Goal: Information Seeking & Learning: Learn about a topic

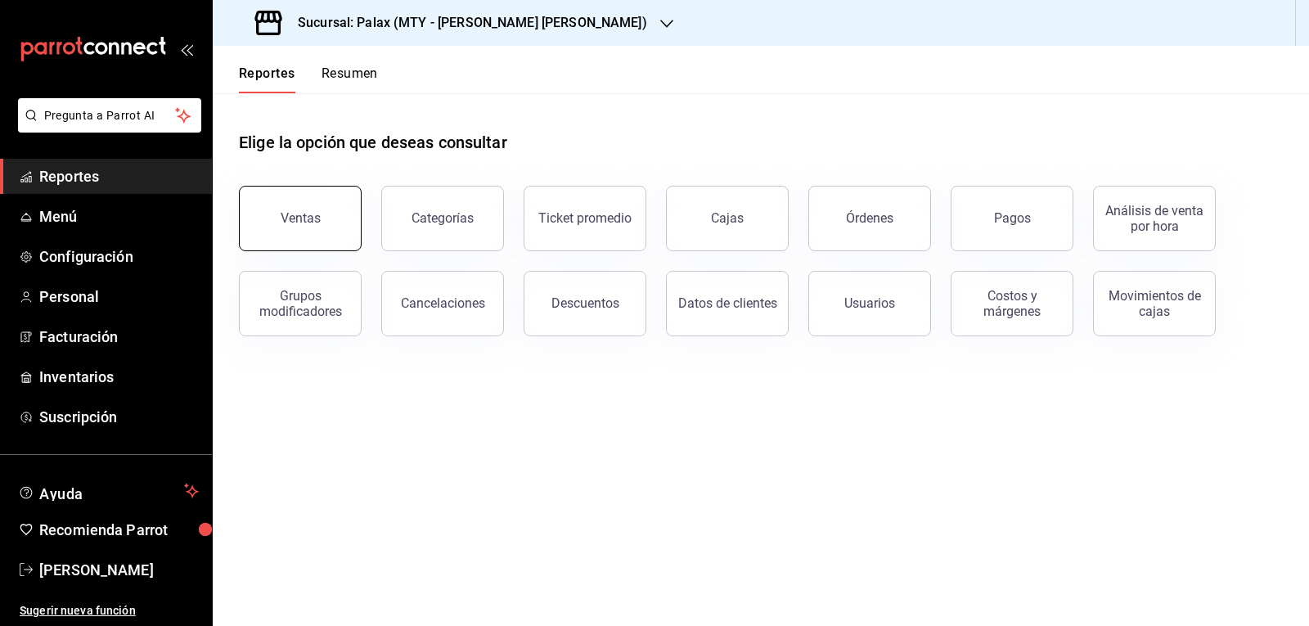
click at [348, 231] on button "Ventas" at bounding box center [300, 218] width 123 height 65
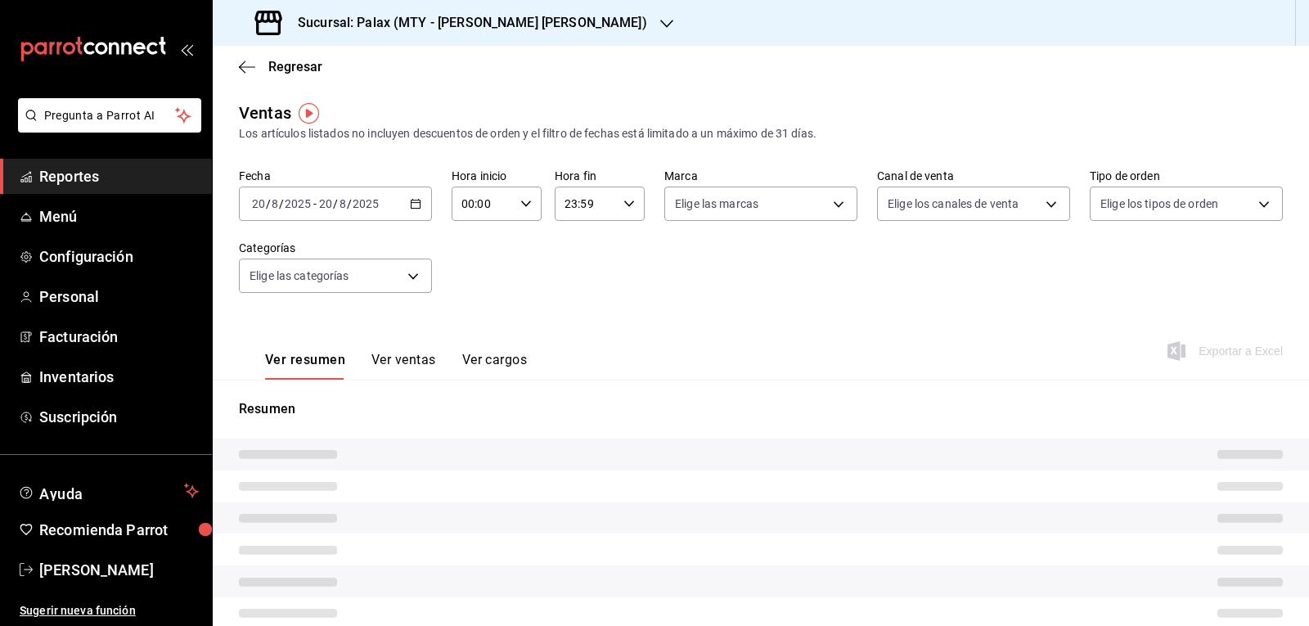
type input "07:00"
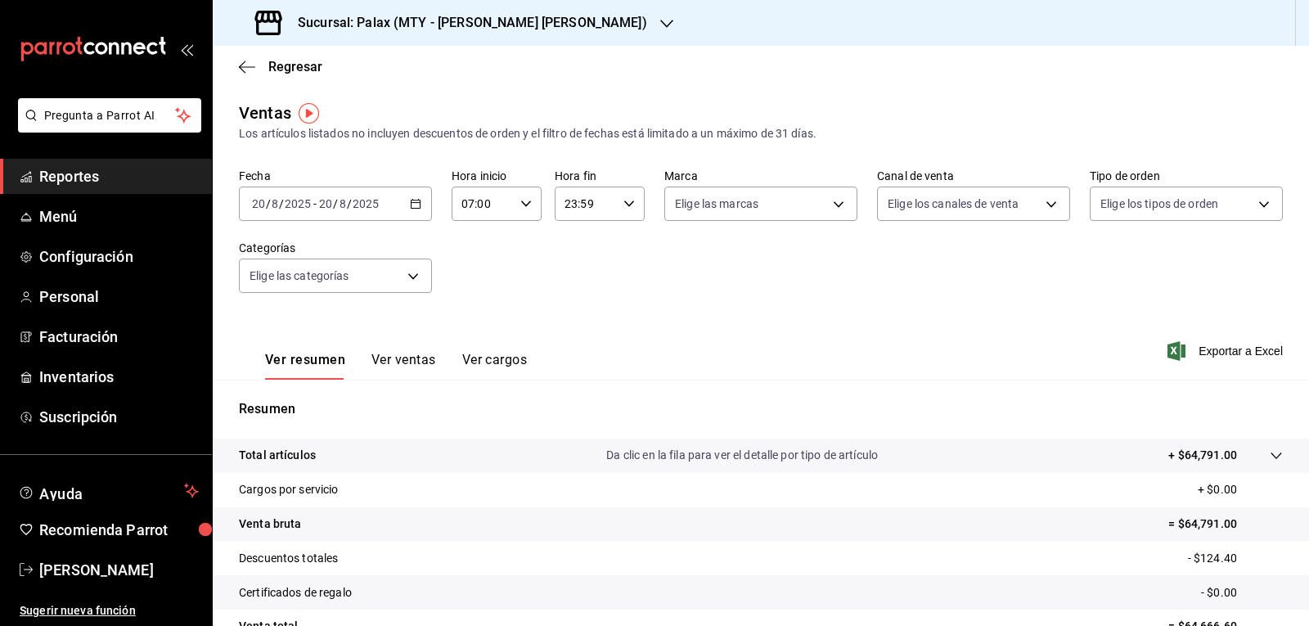
click at [510, 213] on input "07:00" at bounding box center [482, 203] width 62 height 33
click at [605, 236] on div at bounding box center [654, 313] width 1309 height 626
click at [660, 25] on icon "button" at bounding box center [666, 23] width 13 height 13
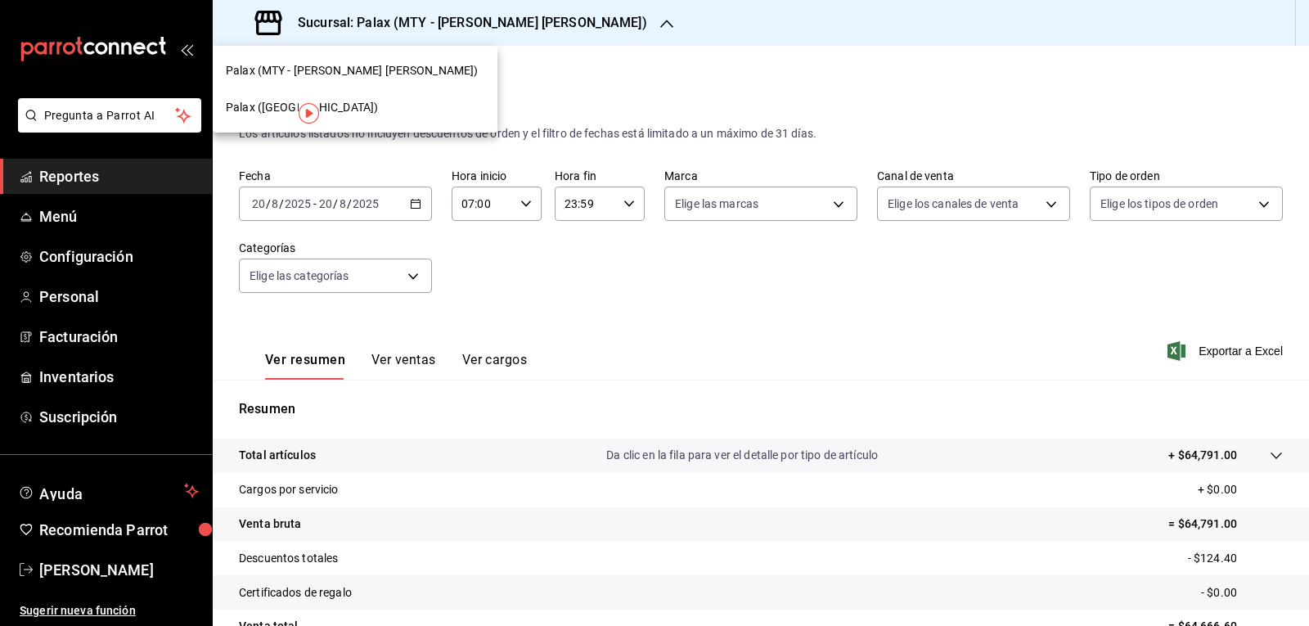
click at [267, 110] on span "Palax ([GEOGRAPHIC_DATA])" at bounding box center [302, 107] width 152 height 17
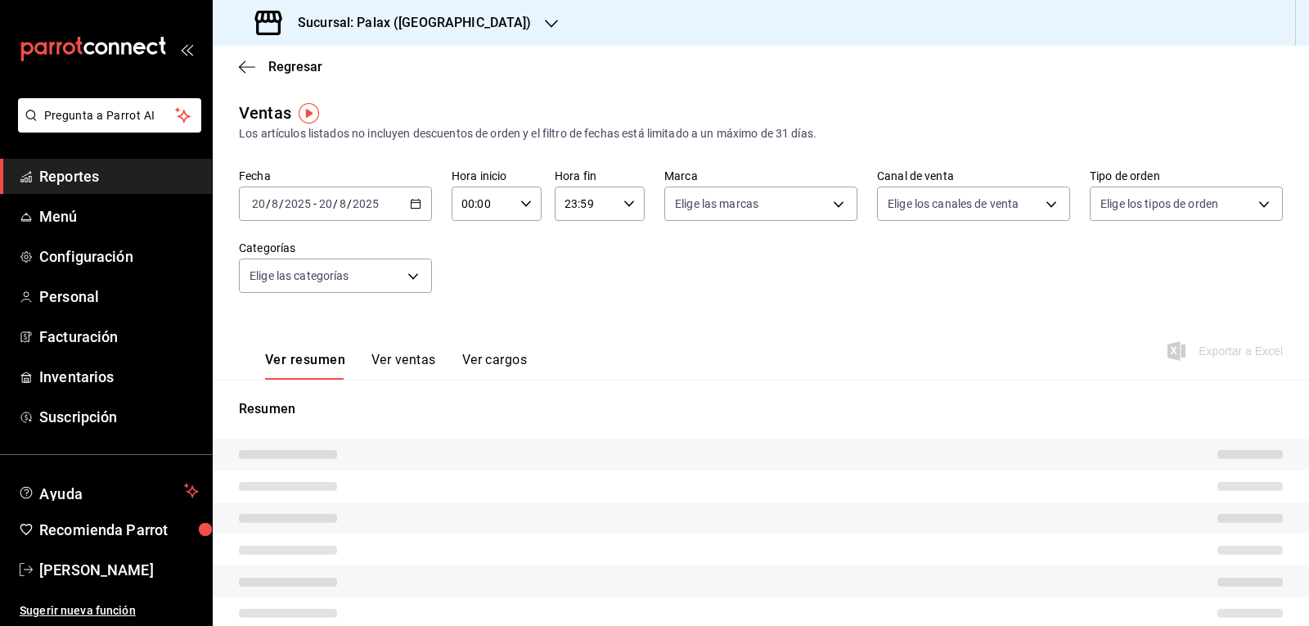
type input "07:00"
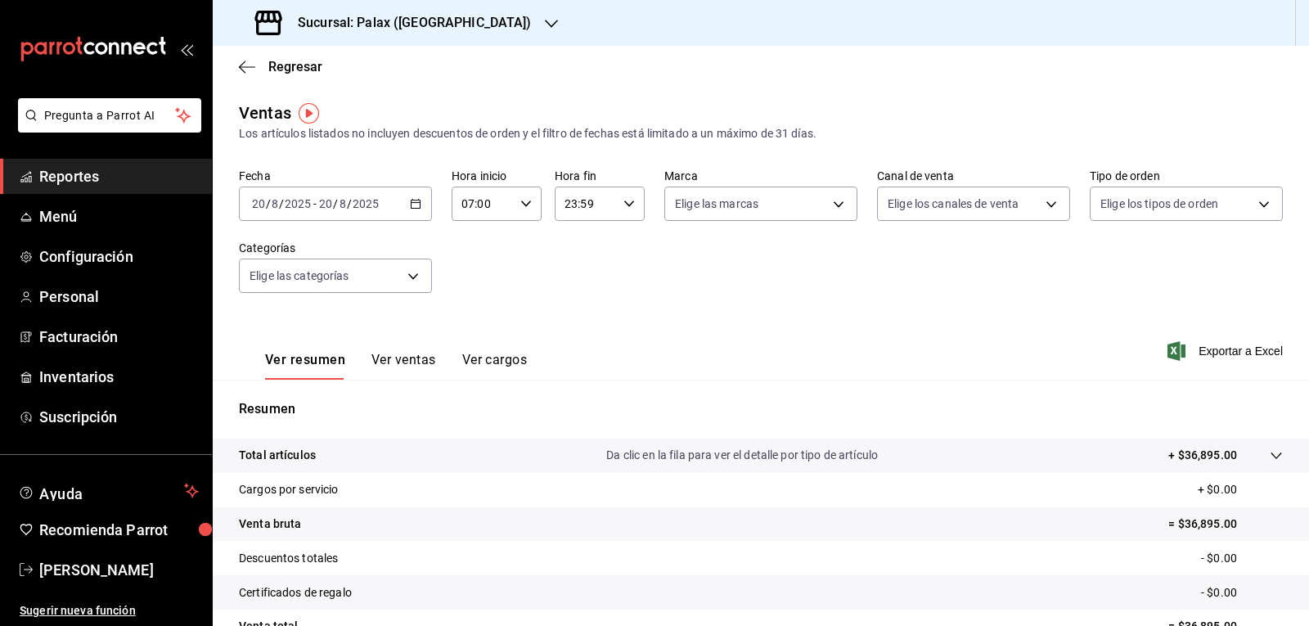
click at [615, 200] on div "23:59 Hora fin" at bounding box center [599, 203] width 90 height 34
click at [574, 276] on button "15" at bounding box center [573, 268] width 38 height 33
type input "15:59"
click at [928, 359] on div at bounding box center [654, 313] width 1309 height 626
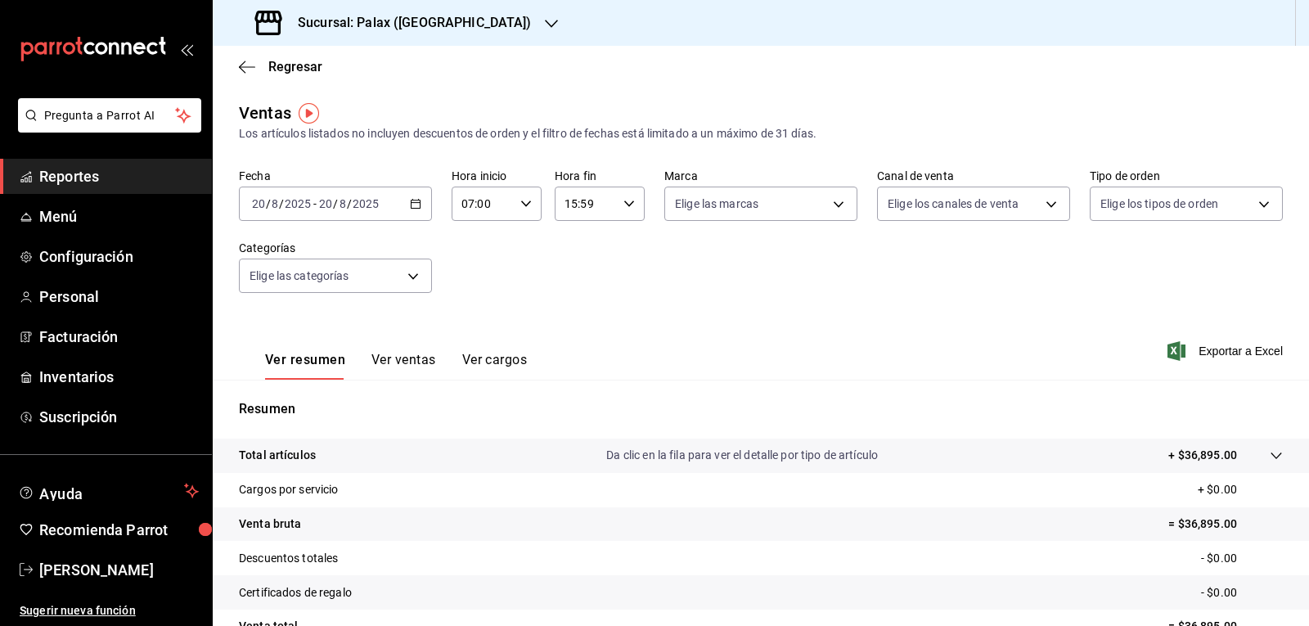
click at [545, 17] on icon "button" at bounding box center [551, 23] width 13 height 13
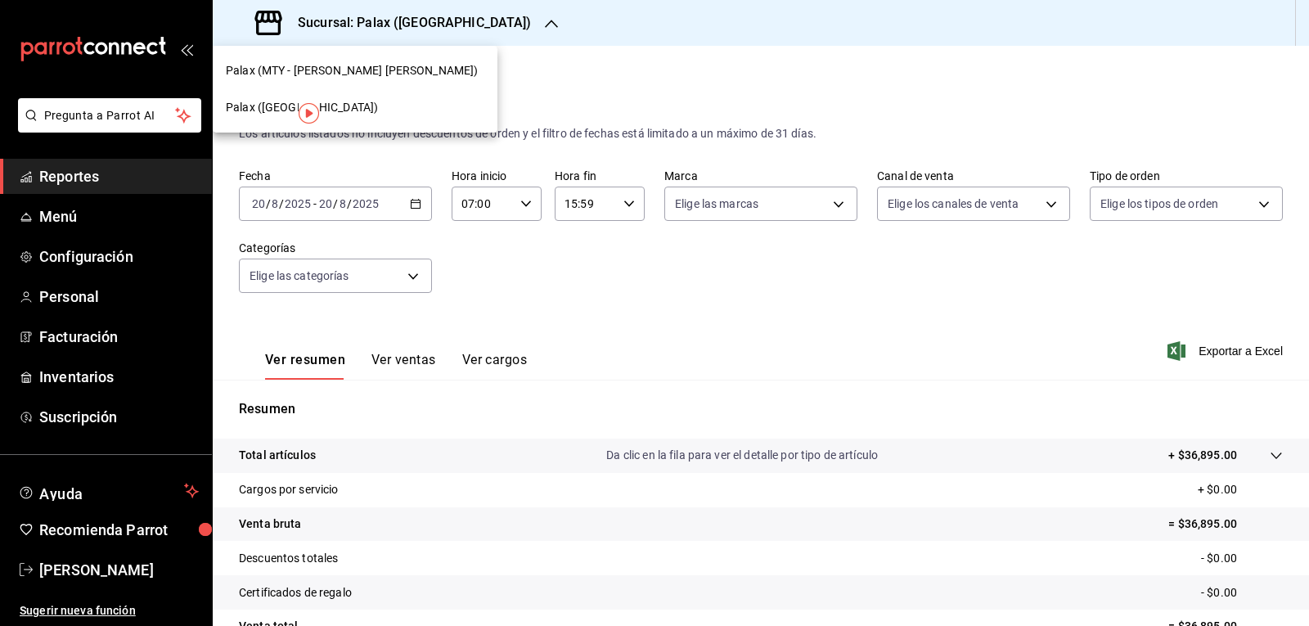
click at [269, 57] on div "Palax (MTY - [PERSON_NAME] [PERSON_NAME])" at bounding box center [355, 70] width 285 height 37
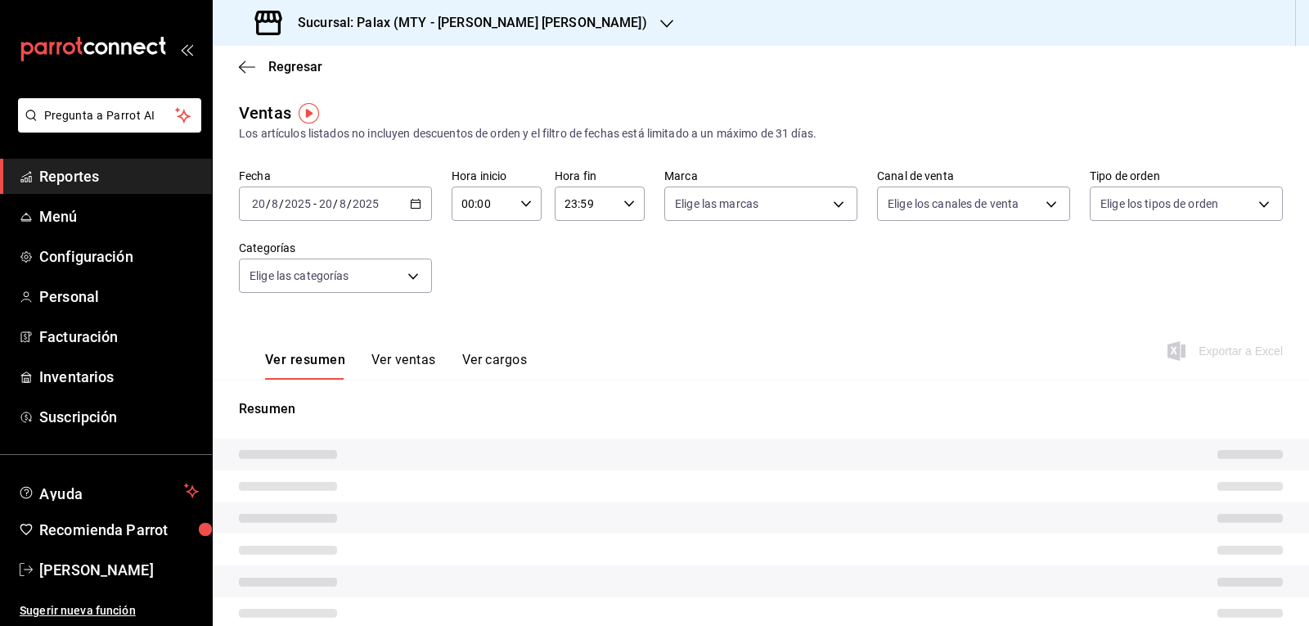
type input "07:00"
type input "15:59"
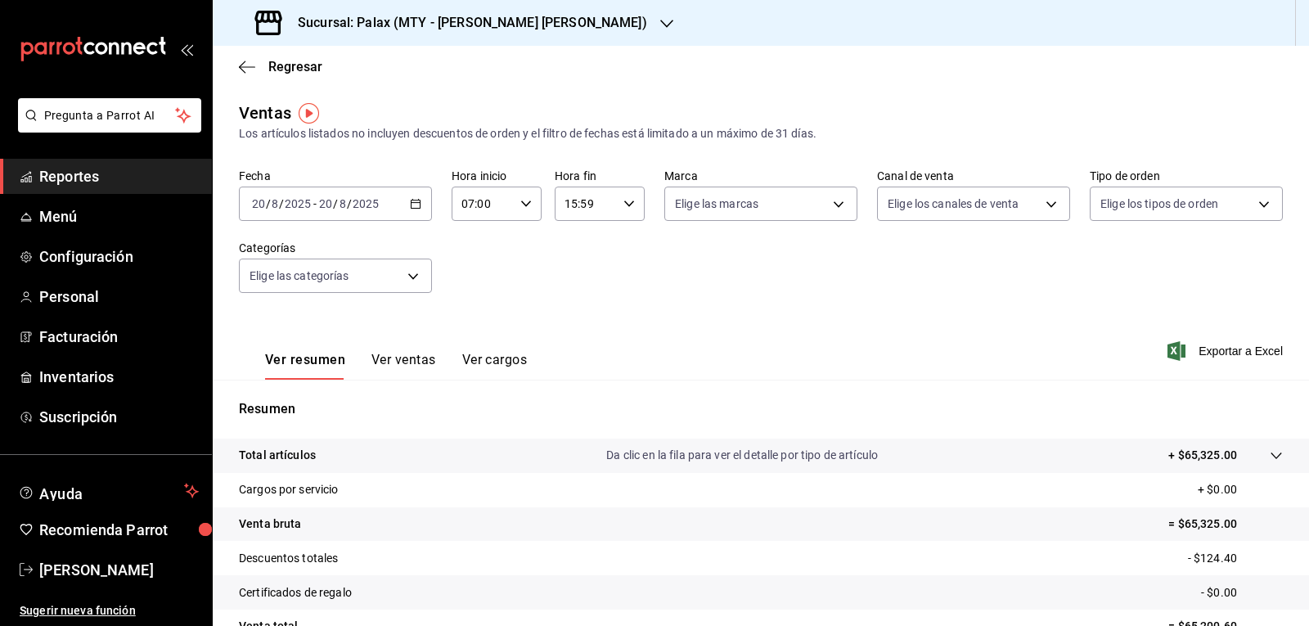
click at [660, 21] on icon "button" at bounding box center [666, 23] width 13 height 13
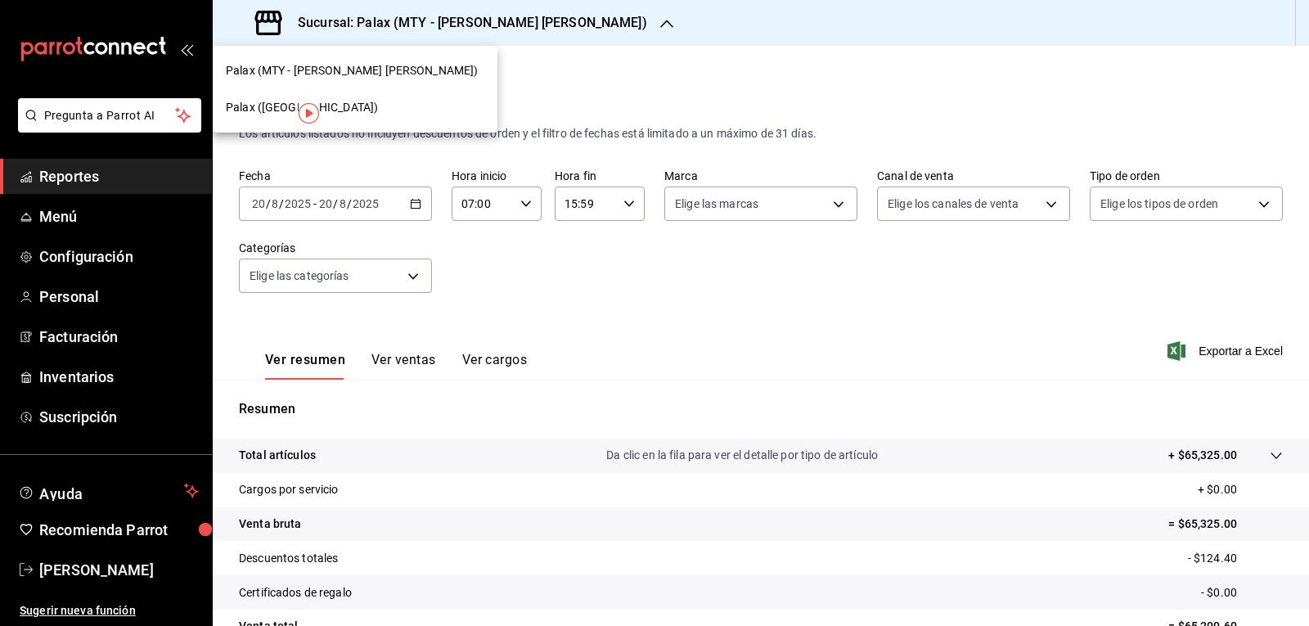
click at [255, 106] on span "Palax ([GEOGRAPHIC_DATA])" at bounding box center [302, 107] width 152 height 17
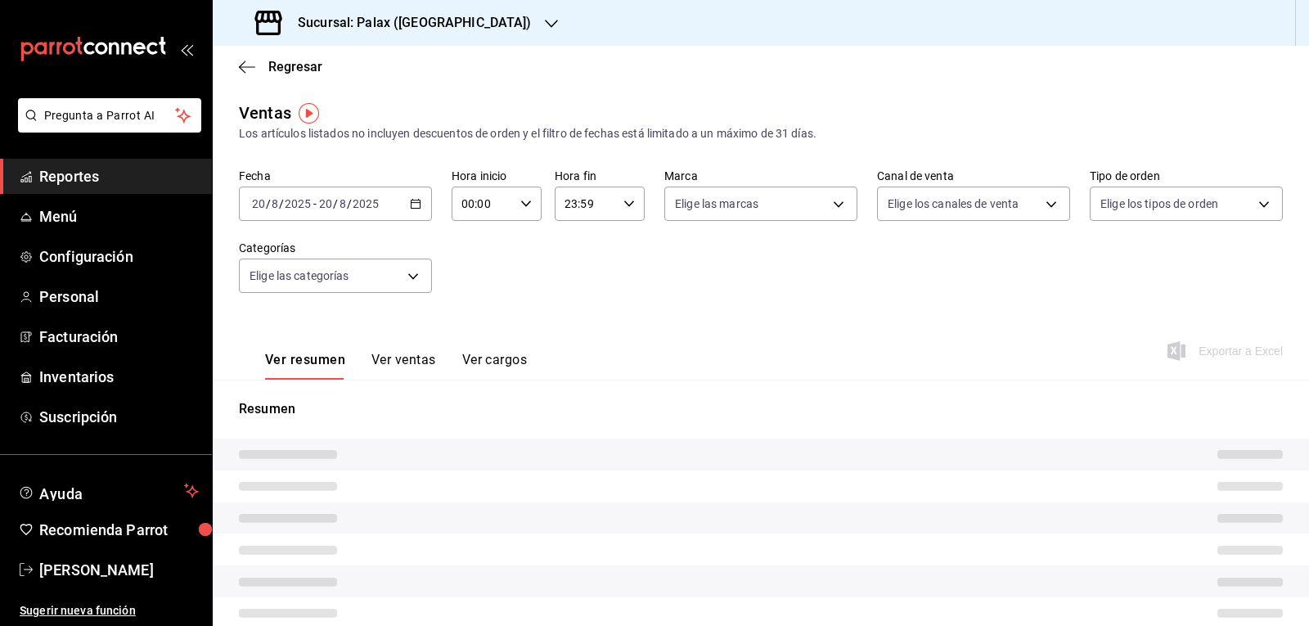
type input "07:00"
type input "15:59"
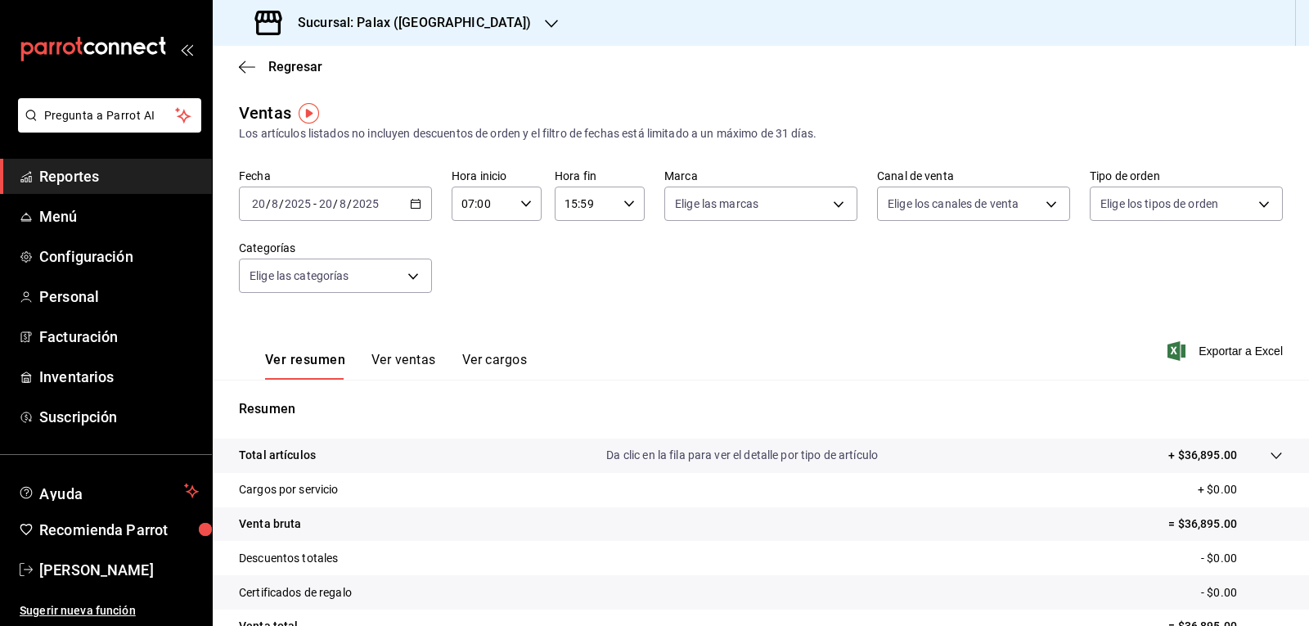
click at [522, 308] on div "Fecha [DATE] [DATE] - [DATE] [DATE] Hora inicio 07:00 Hora inicio Hora fin 15:5…" at bounding box center [761, 240] width 1044 height 144
click at [413, 267] on body "Pregunta a Parrot AI Reportes Menú Configuración Personal Facturación Inventari…" at bounding box center [654, 313] width 1309 height 626
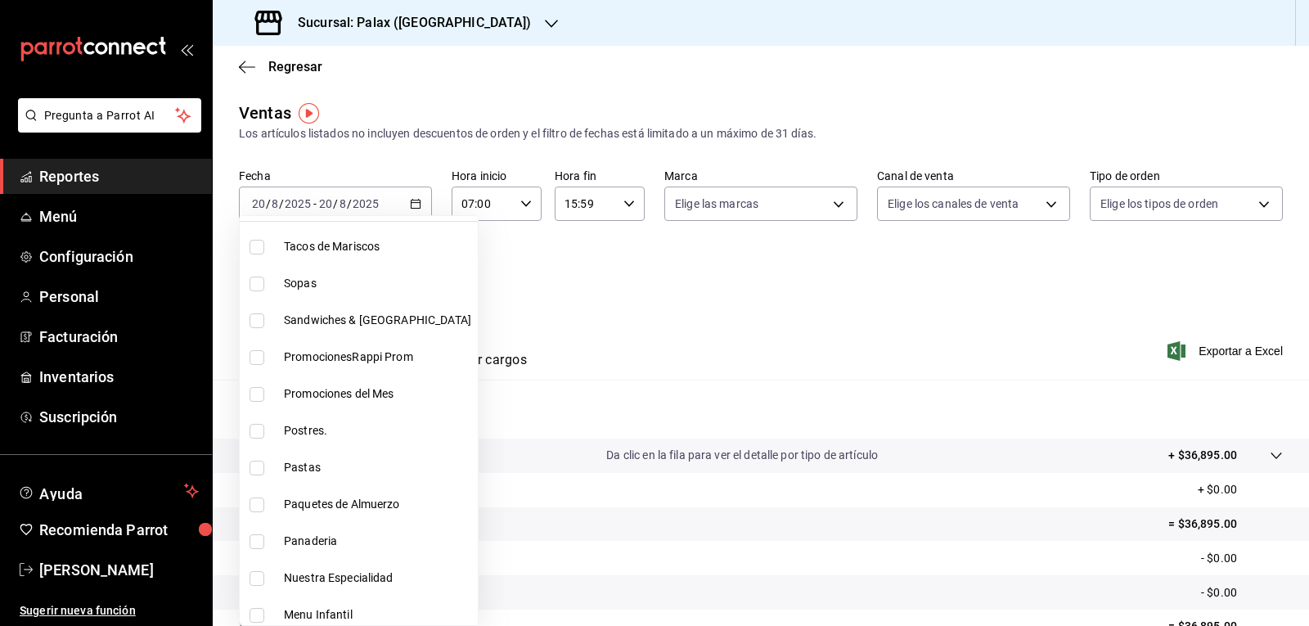
scroll to position [164, 0]
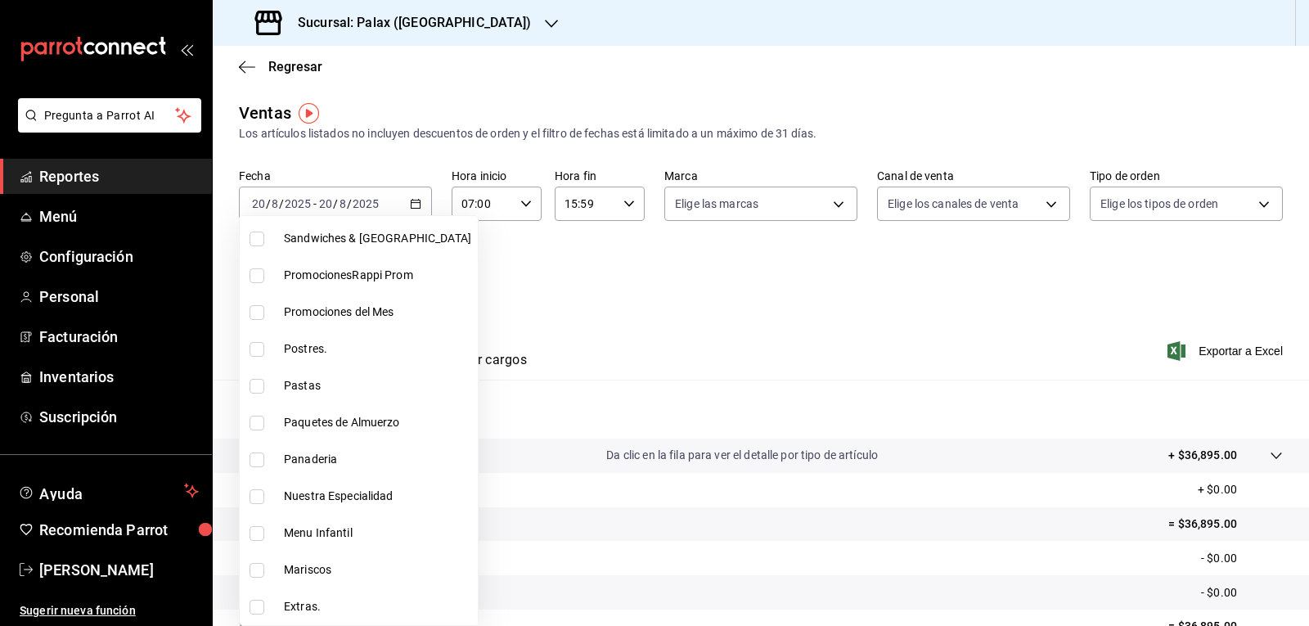
click at [310, 350] on span "Postres." at bounding box center [377, 348] width 187 height 17
type input "5f074bd3-619d-4e10-94fa-620713841d38"
checkbox input "true"
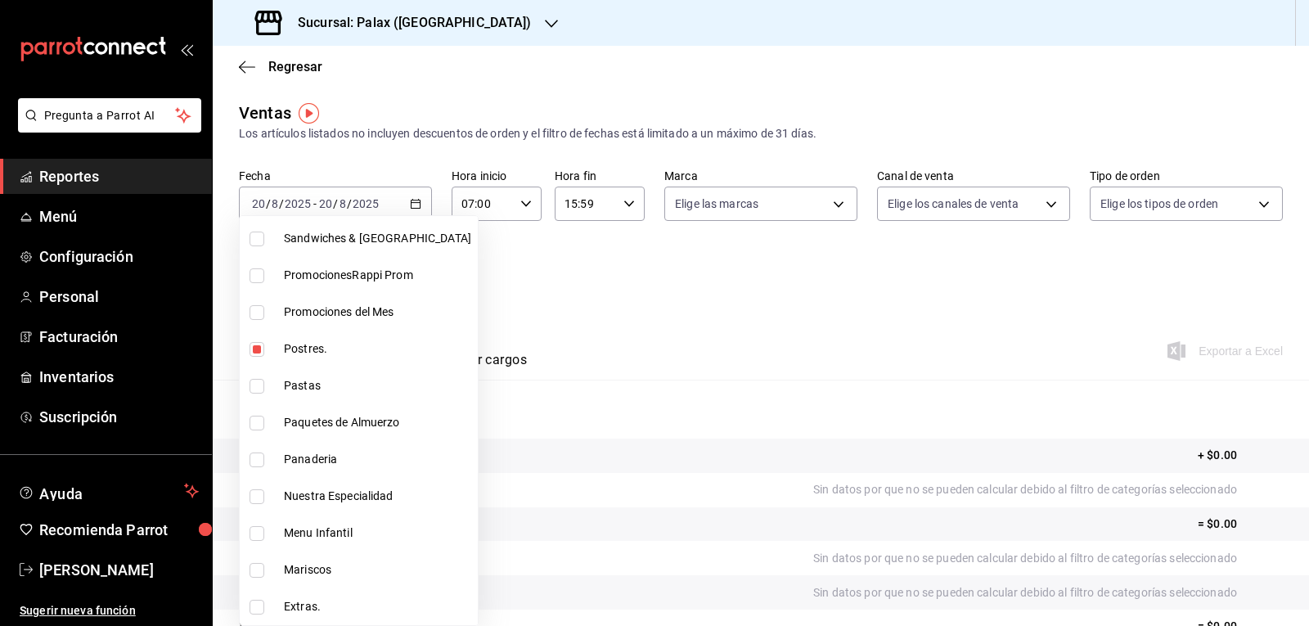
click at [309, 454] on span "Panaderia" at bounding box center [377, 459] width 187 height 17
type input "5f074bd3-619d-4e10-94fa-620713841d38,90d14028-a2c9-4fb8-b762-41d9ea373592"
checkbox input "true"
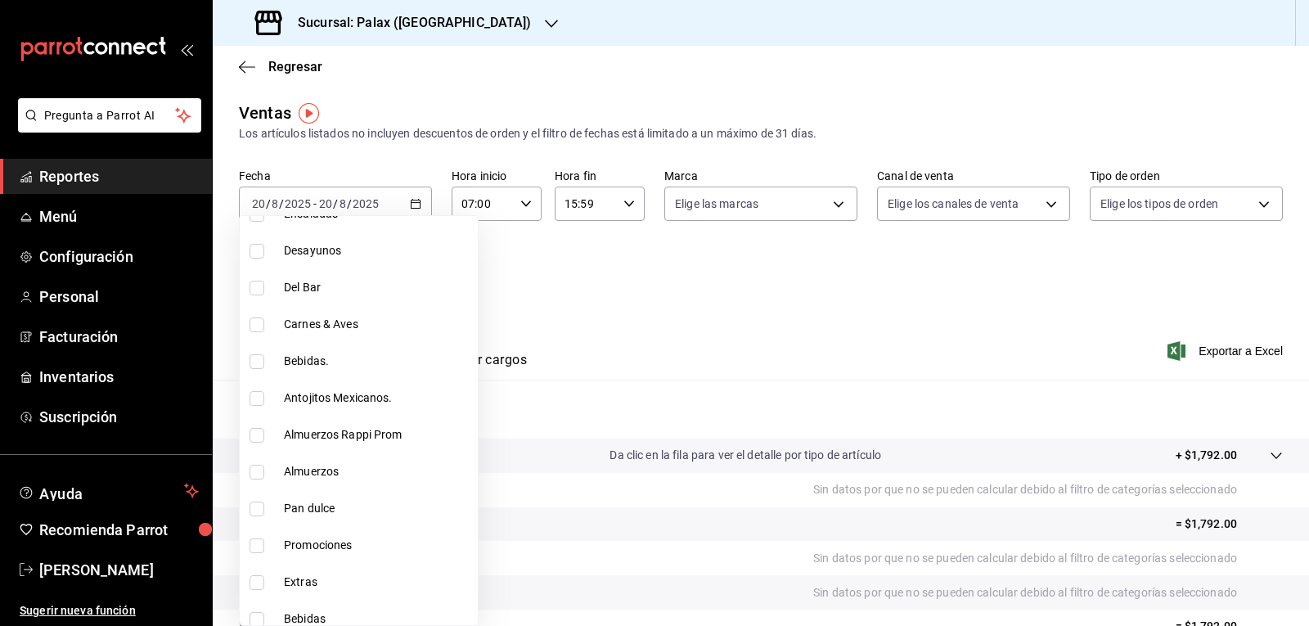
scroll to position [654, 0]
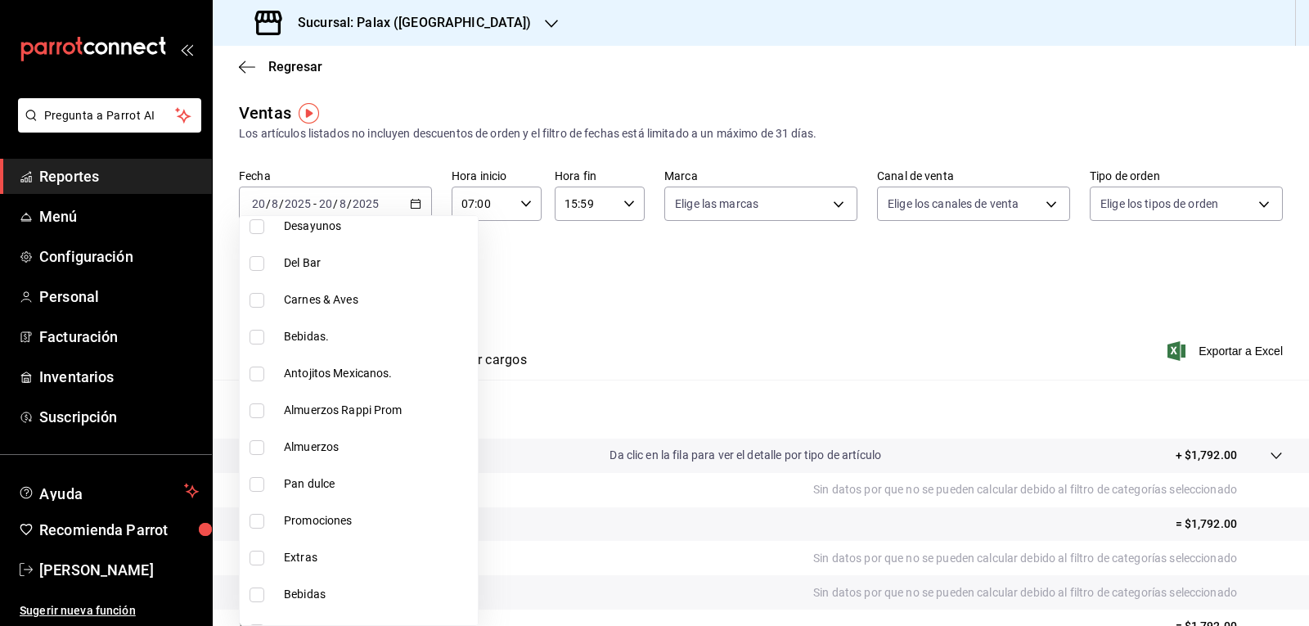
click at [315, 489] on span "Pan dulce" at bounding box center [377, 483] width 187 height 17
type input "5f074bd3-619d-4e10-94fa-620713841d38,90d14028-a2c9-4fb8-b762-41d9ea373592,a0032…"
checkbox input "true"
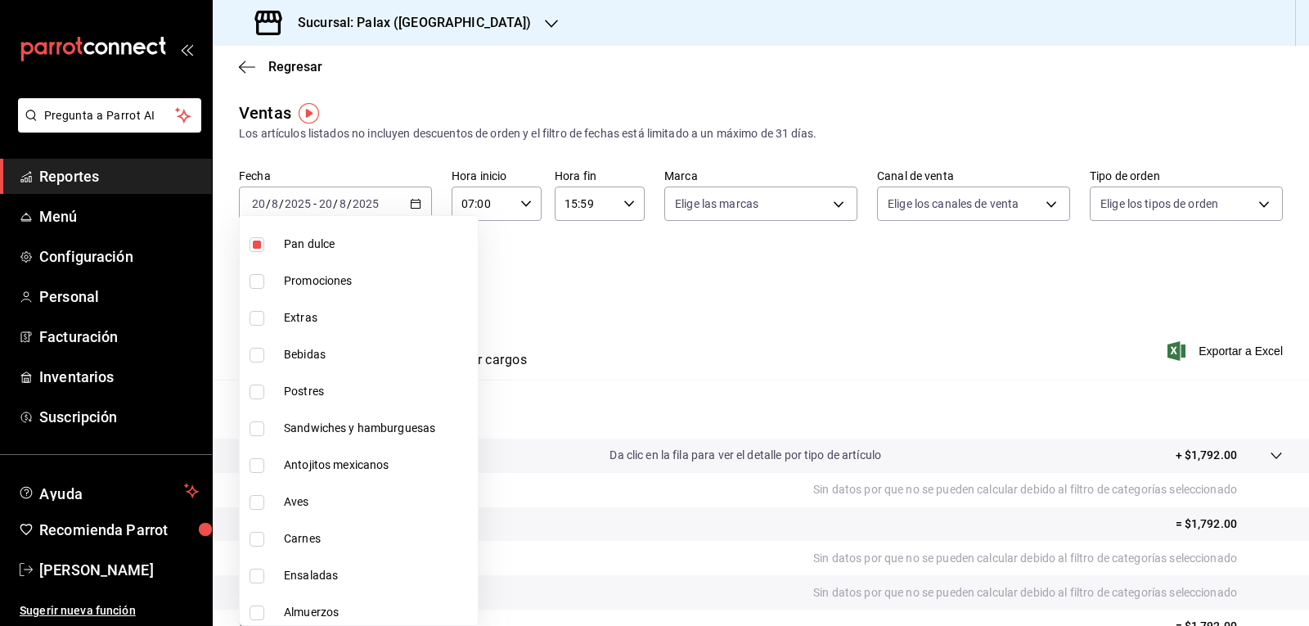
scroll to position [900, 0]
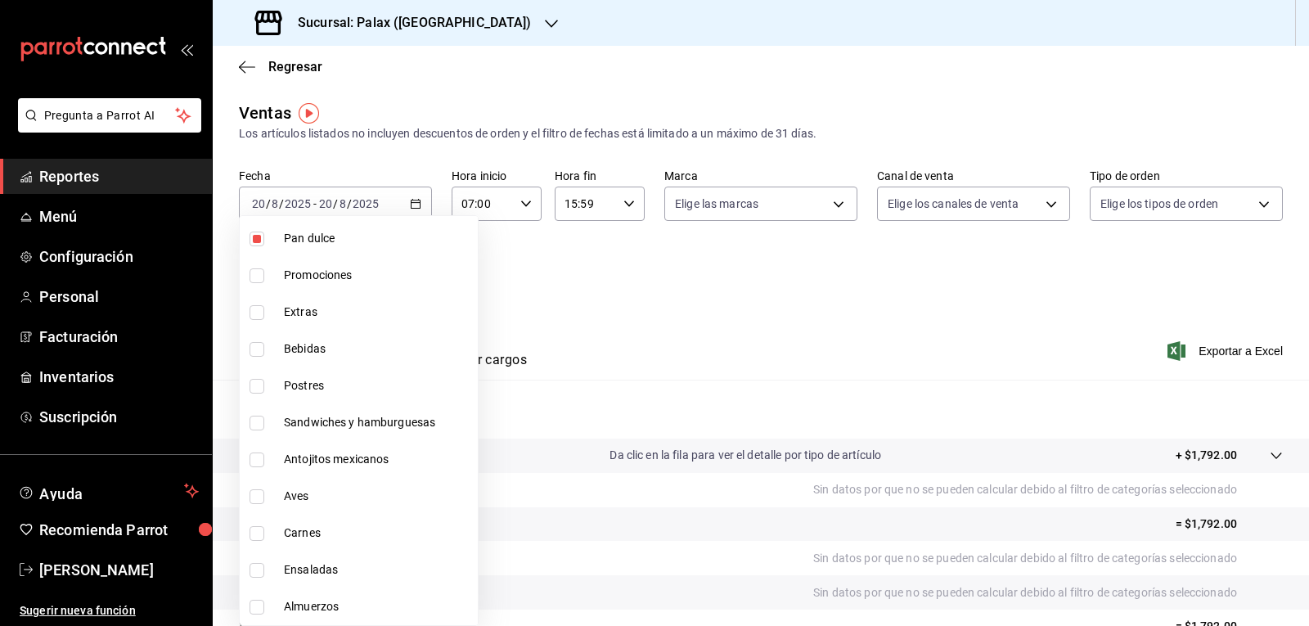
click at [312, 383] on span "Postres" at bounding box center [377, 385] width 187 height 17
type input "5f074bd3-619d-4e10-94fa-620713841d38,90d14028-a2c9-4fb8-b762-41d9ea373592,a0032…"
checkbox input "true"
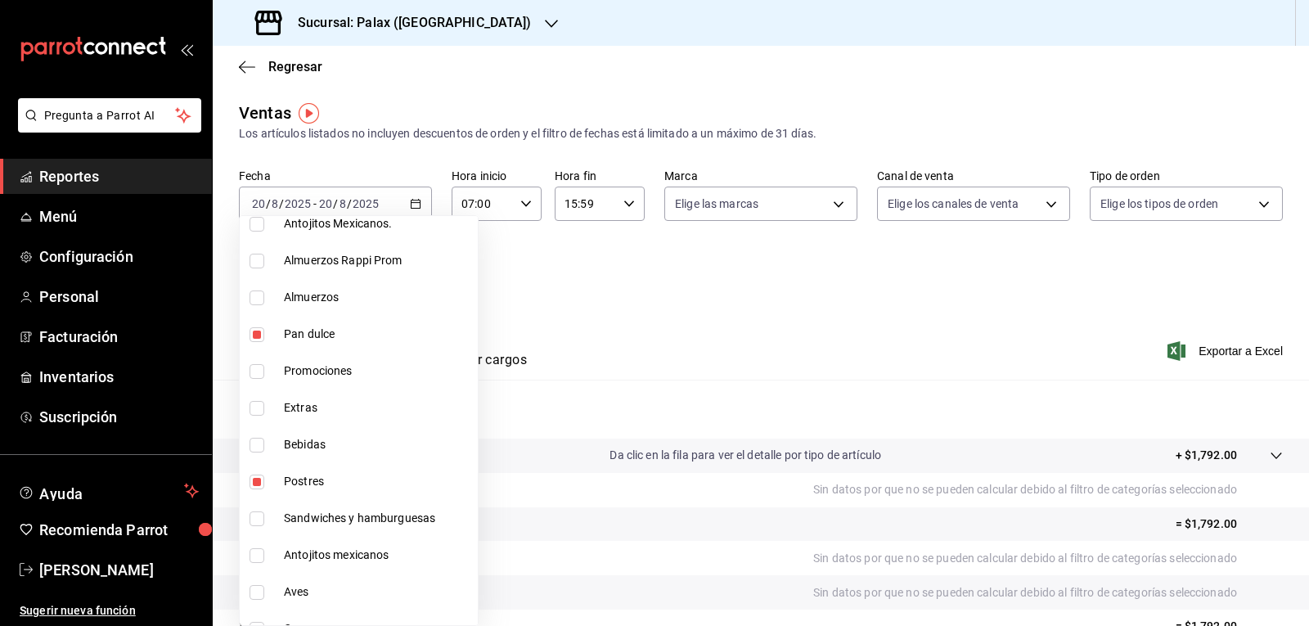
scroll to position [810, 0]
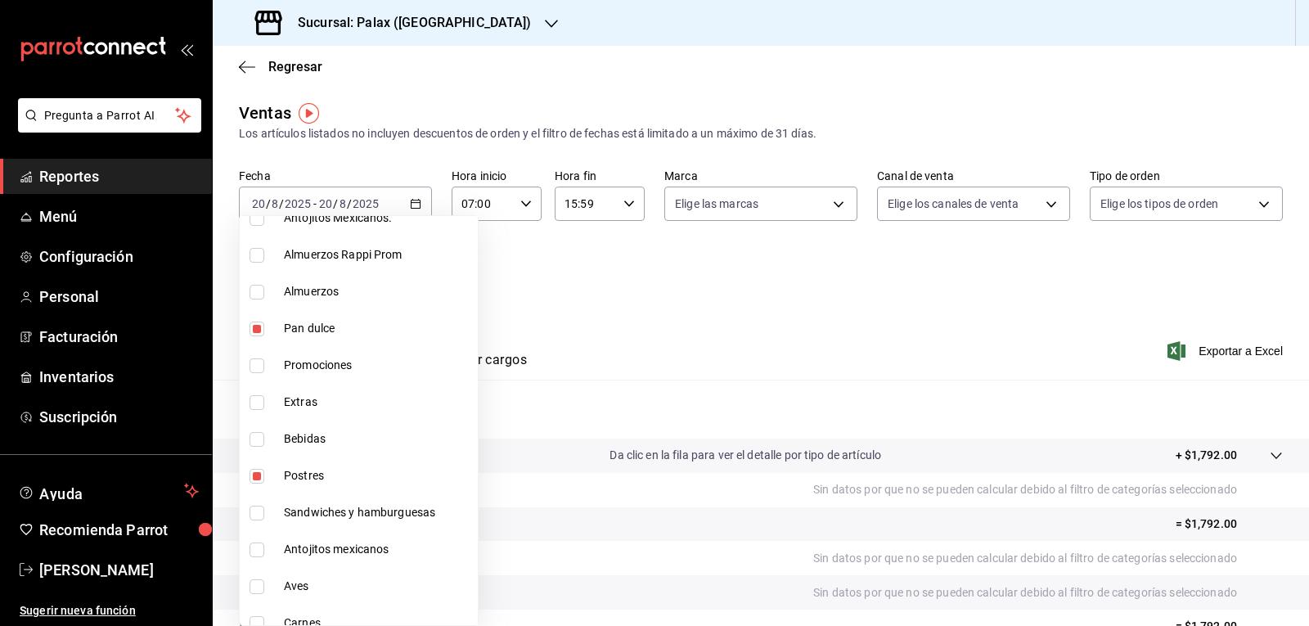
click at [730, 366] on div at bounding box center [654, 313] width 1309 height 626
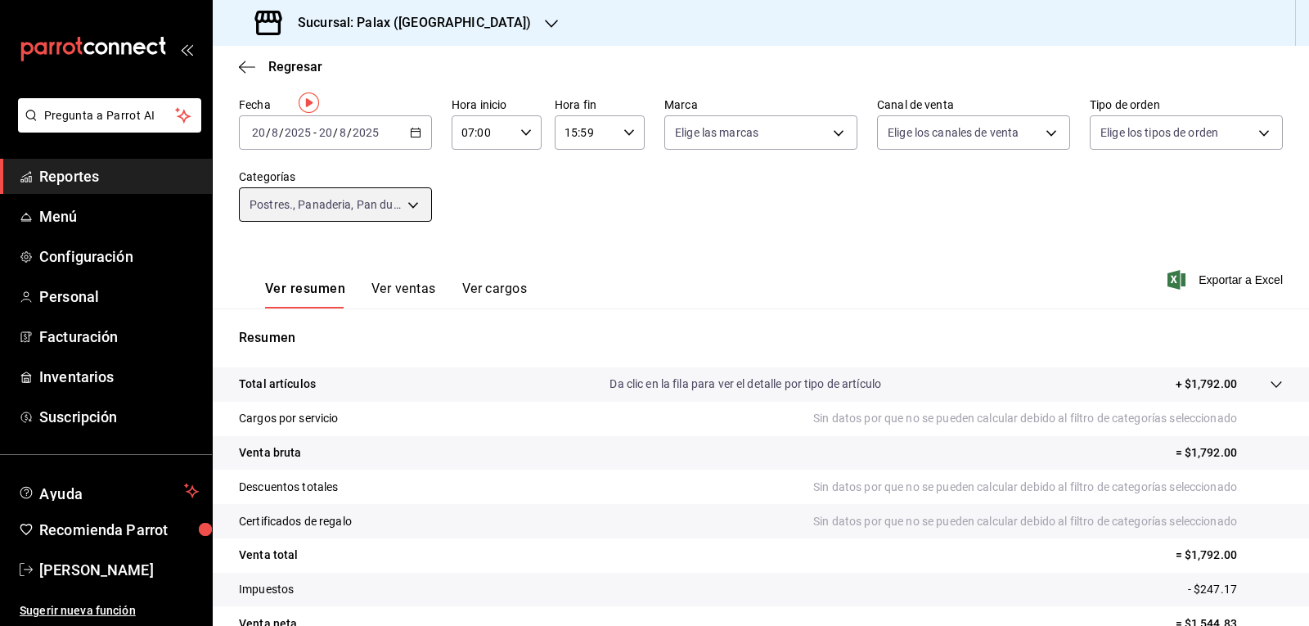
scroll to position [158, 0]
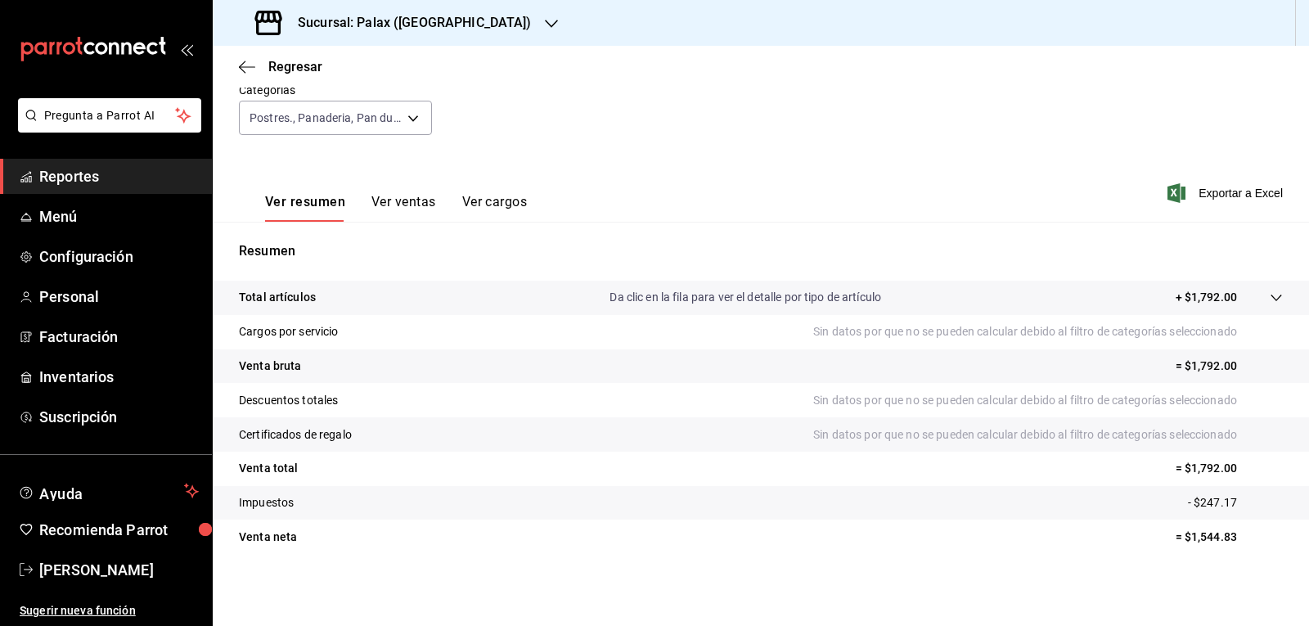
click at [414, 205] on button "Ver ventas" at bounding box center [403, 208] width 65 height 28
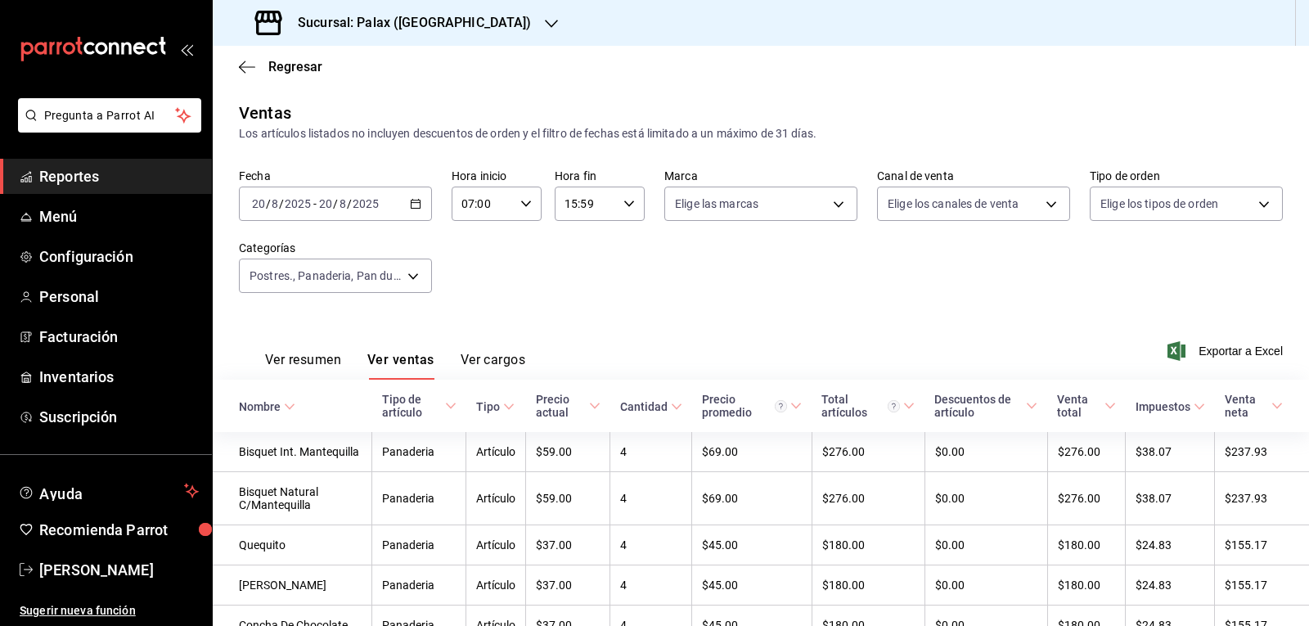
scroll to position [164, 0]
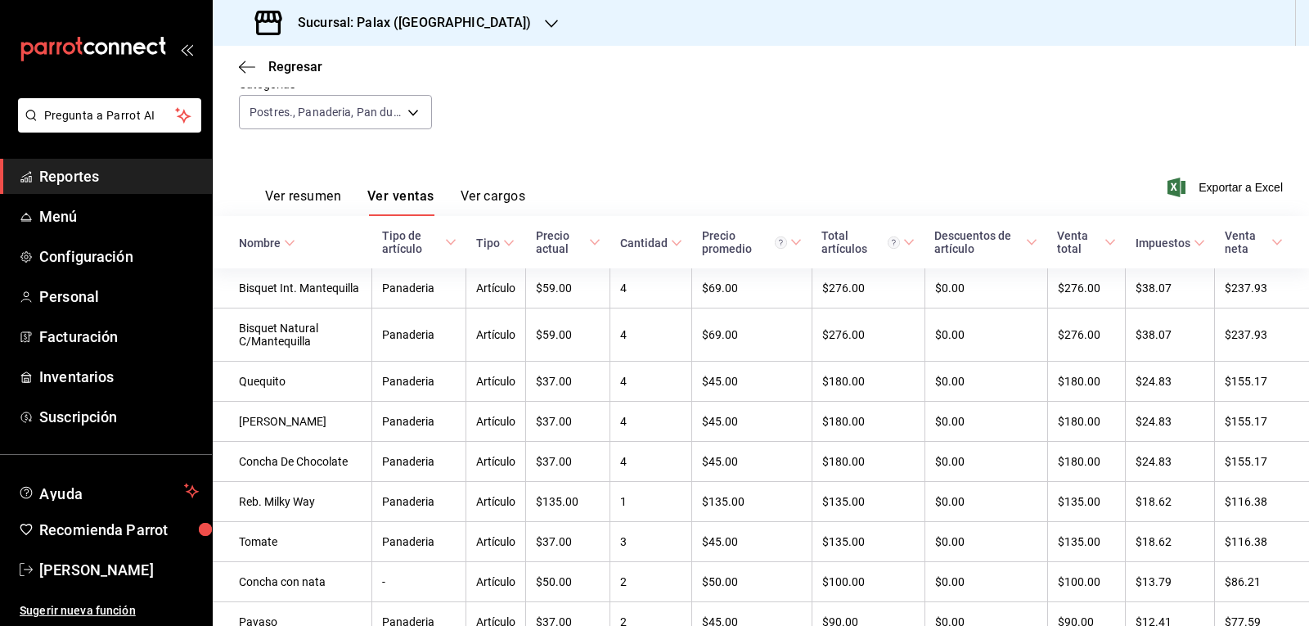
click at [266, 240] on div "Nombre" at bounding box center [260, 242] width 42 height 13
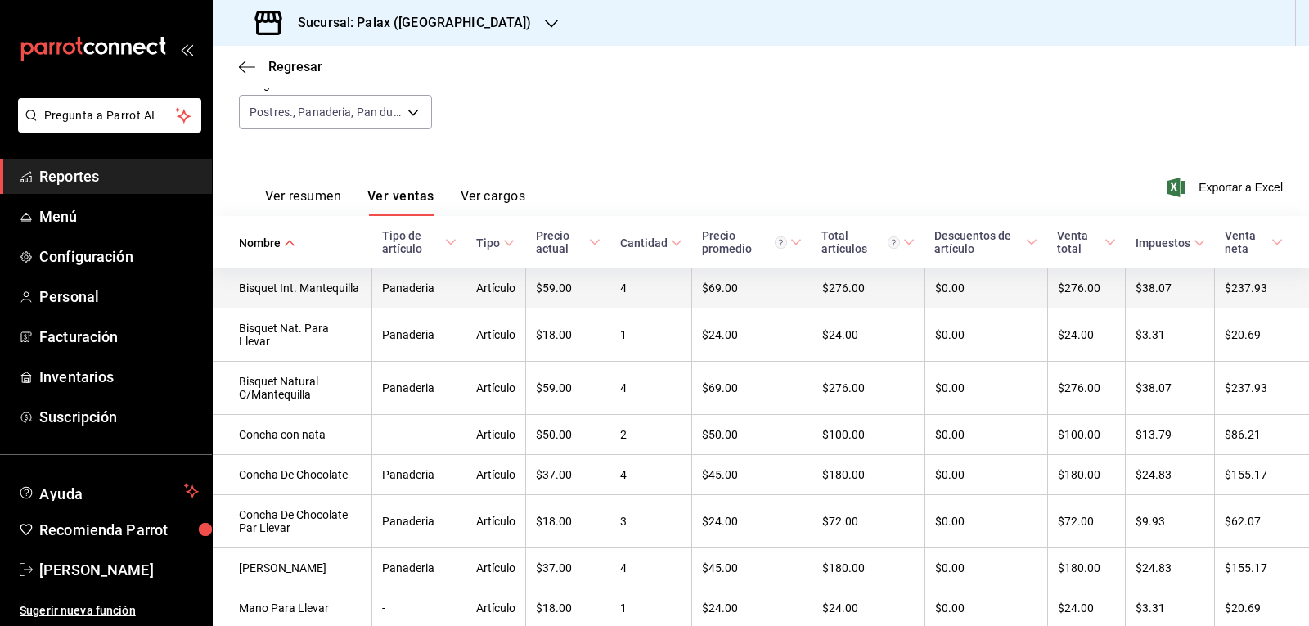
scroll to position [0, 0]
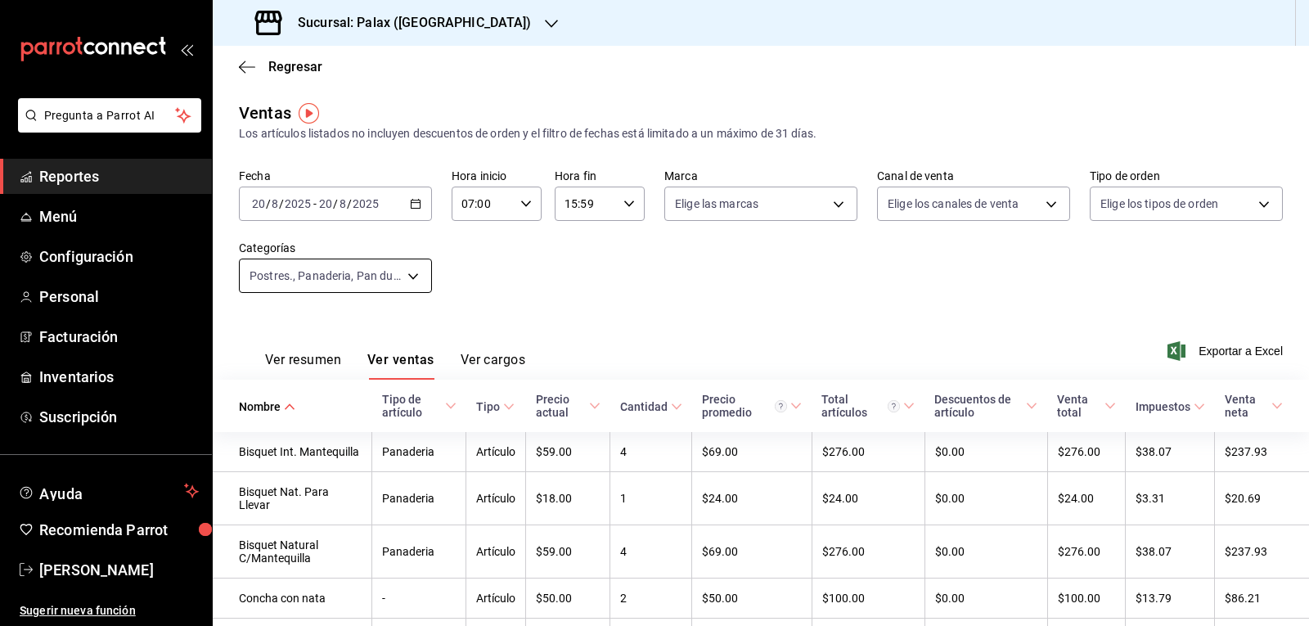
click at [414, 272] on body "Pregunta a Parrot AI Reportes Menú Configuración Personal Facturación Inventari…" at bounding box center [654, 313] width 1309 height 626
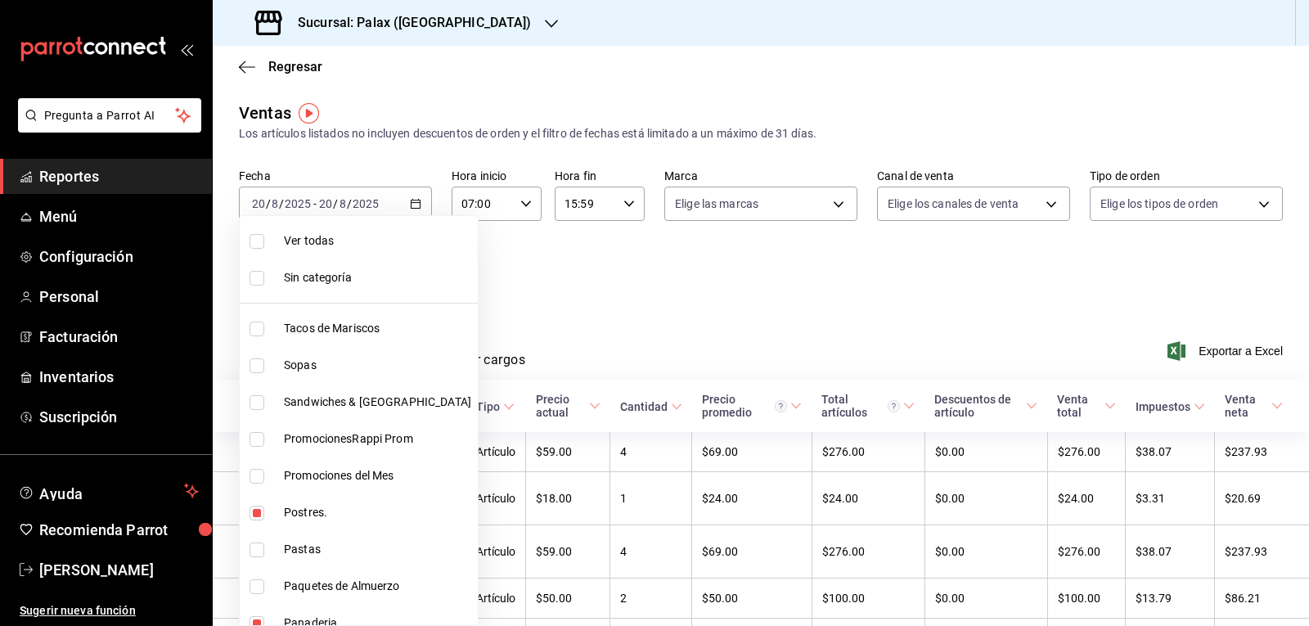
click at [316, 241] on span "Ver todas" at bounding box center [377, 240] width 187 height 17
type input "7fa229bc-c9d3-4dba-9758-ee0117d8b32c,874e04fd-13f0-4277-bc95-ee84bfec7f9b,7d801…"
checkbox input "true"
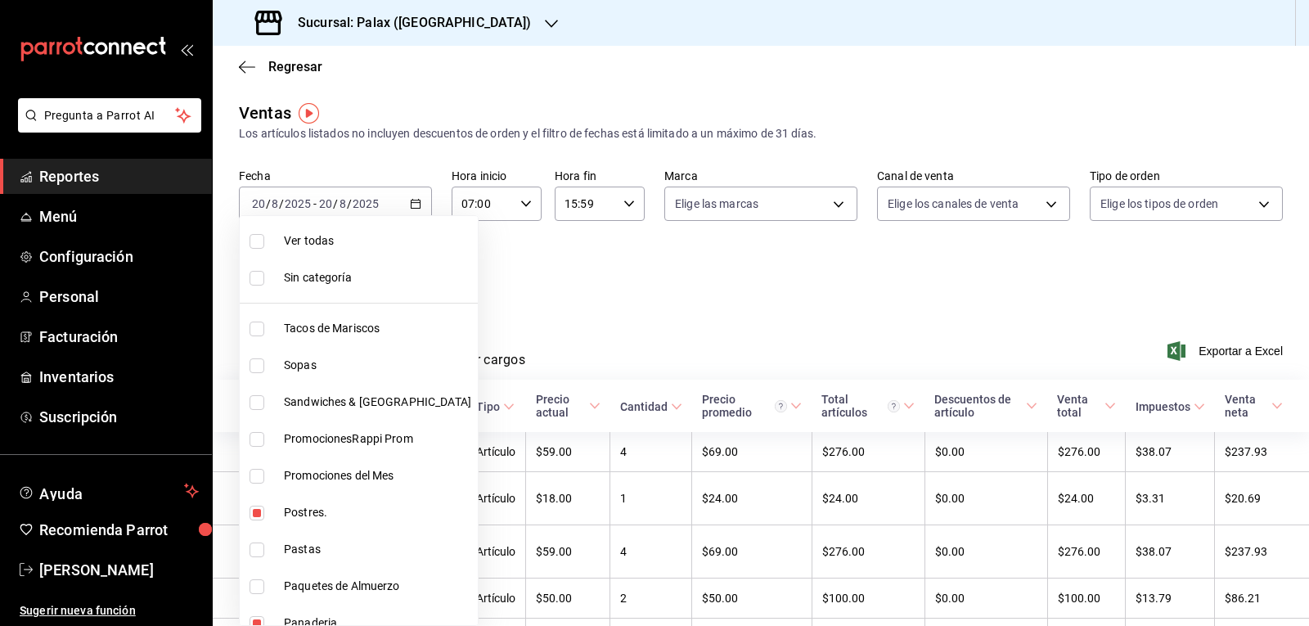
checkbox input "true"
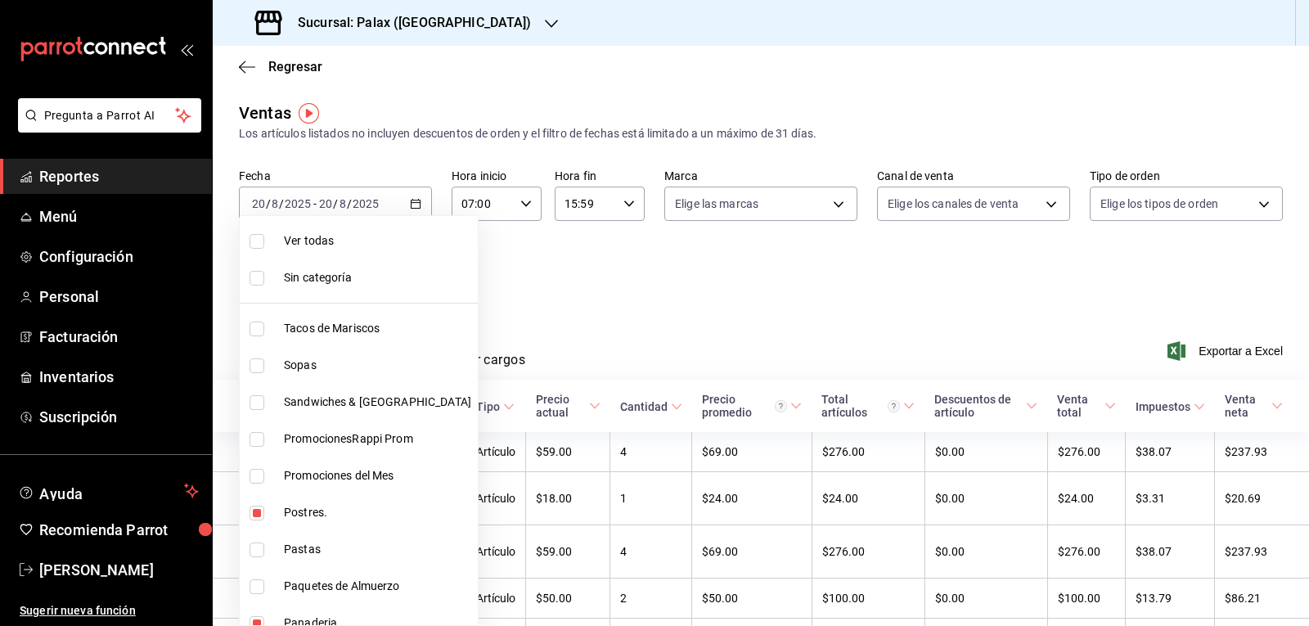
checkbox input "true"
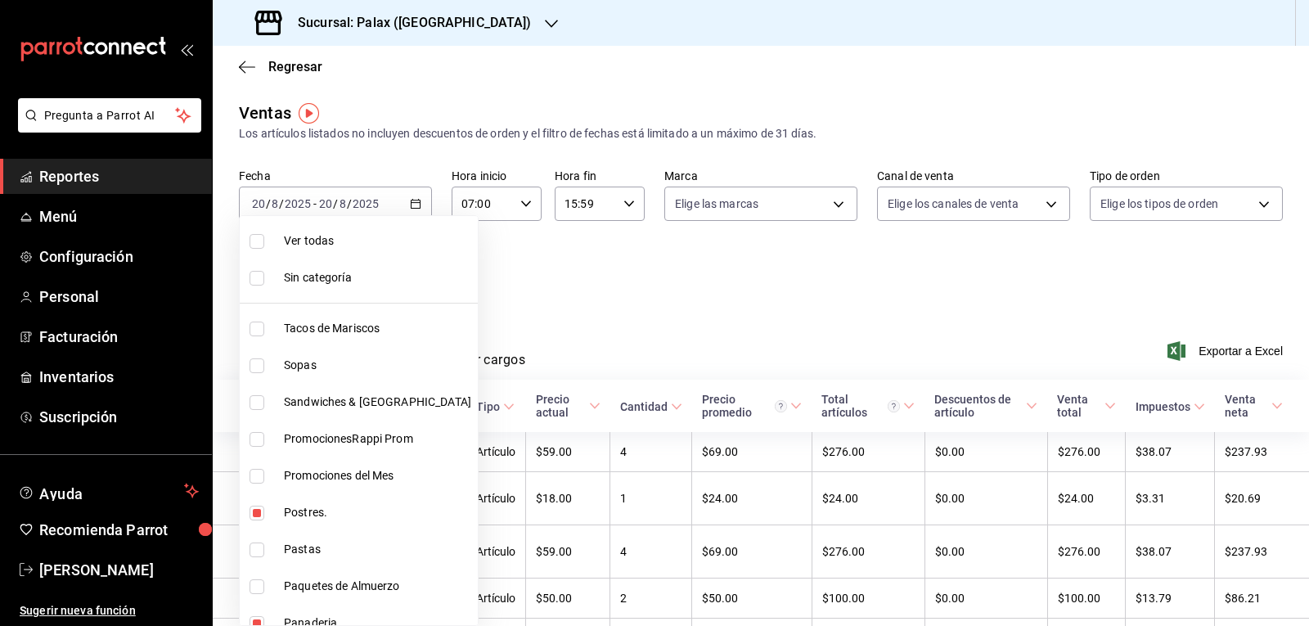
checkbox input "true"
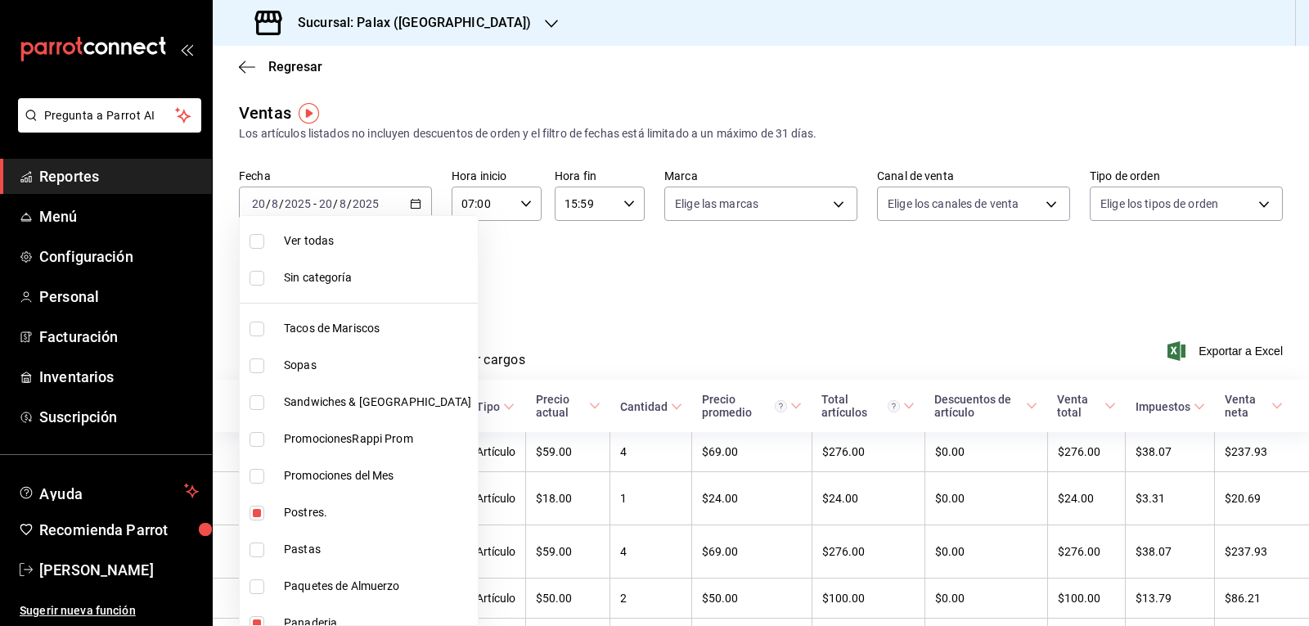
checkbox input "true"
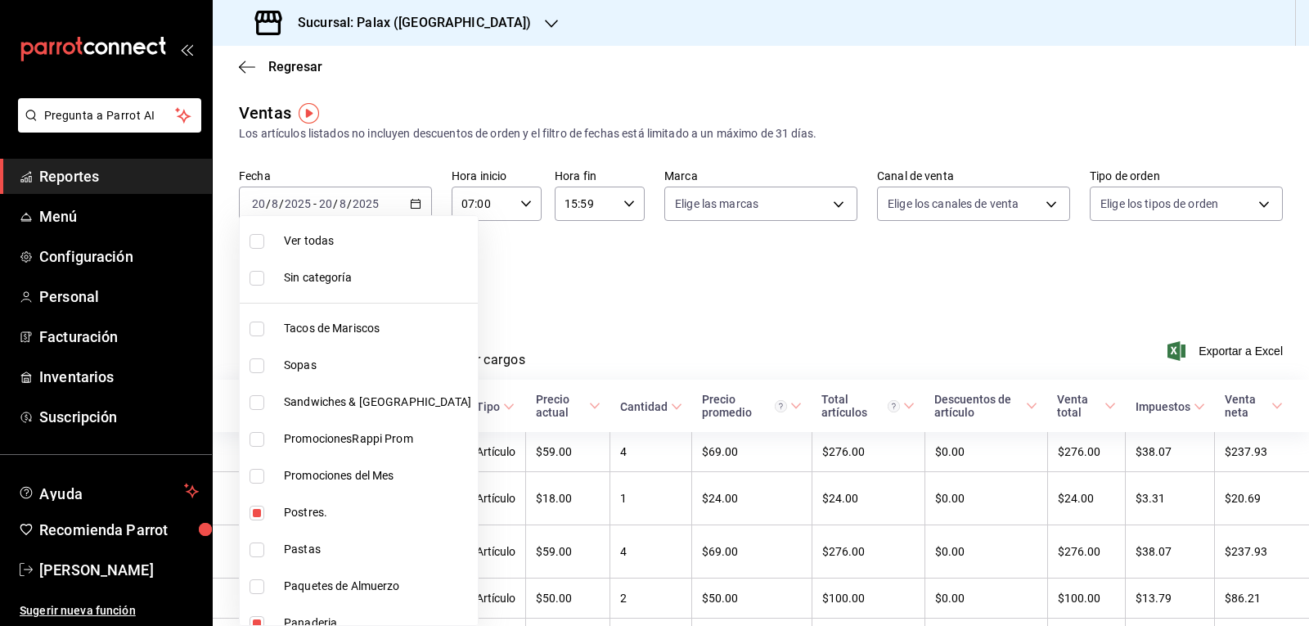
checkbox input "true"
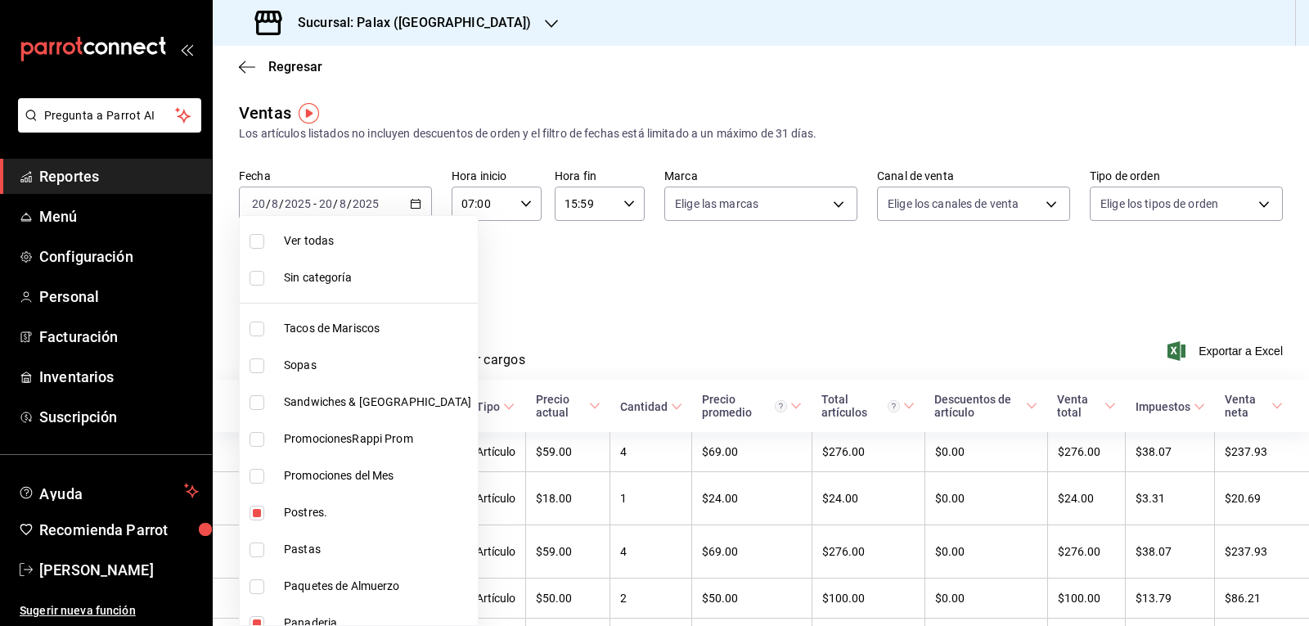
checkbox input "true"
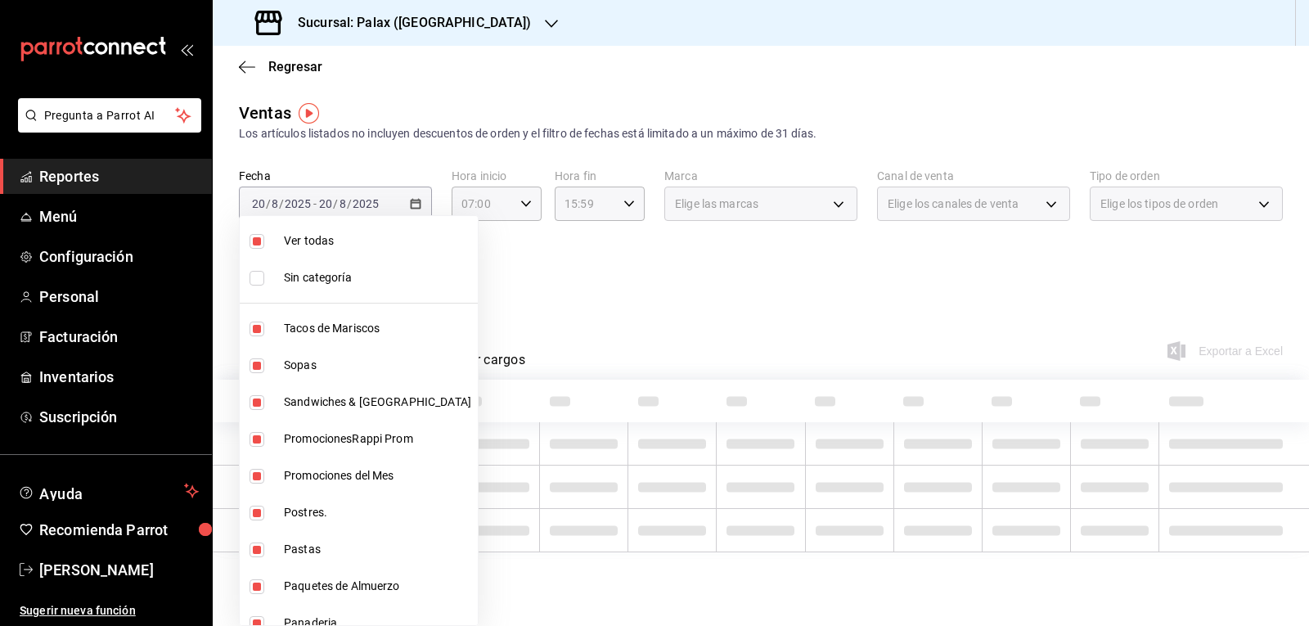
click at [312, 241] on span "Ver todas" at bounding box center [377, 240] width 187 height 17
checkbox input "false"
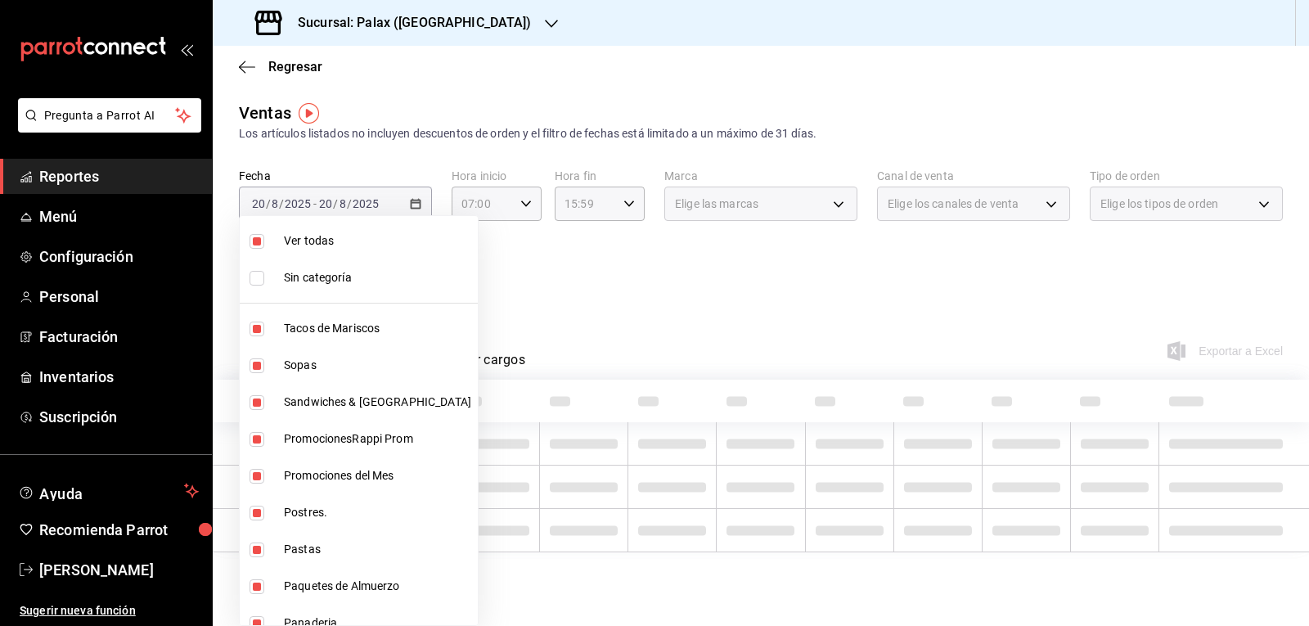
checkbox input "false"
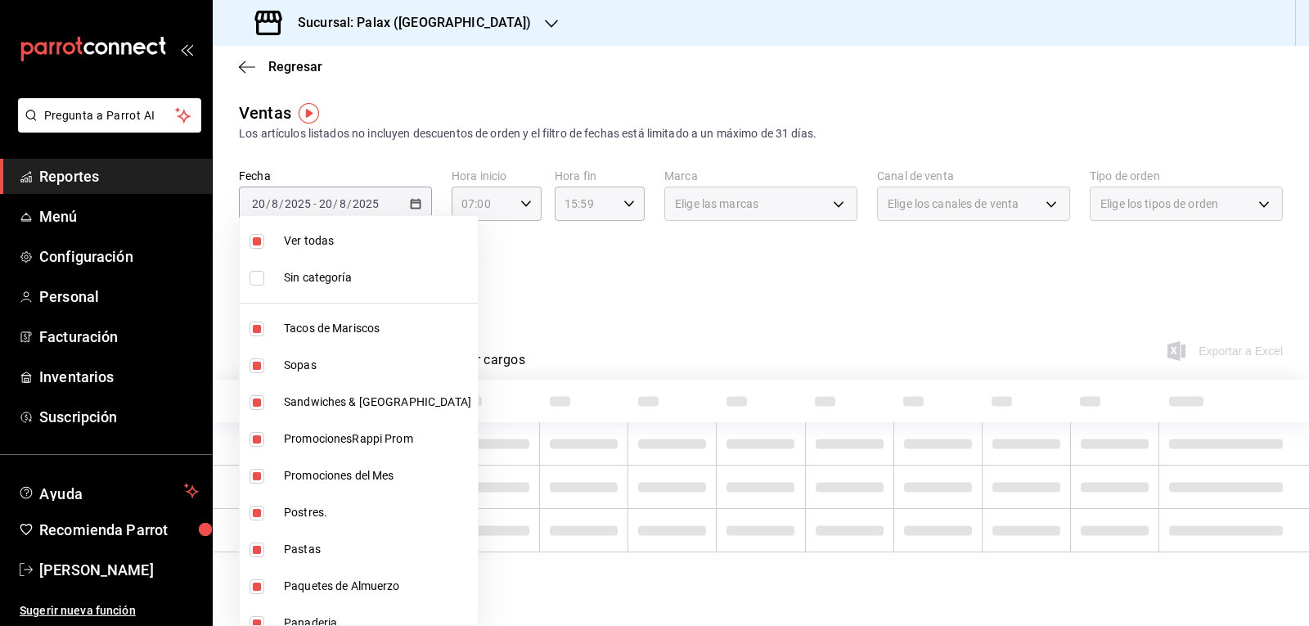
checkbox input "false"
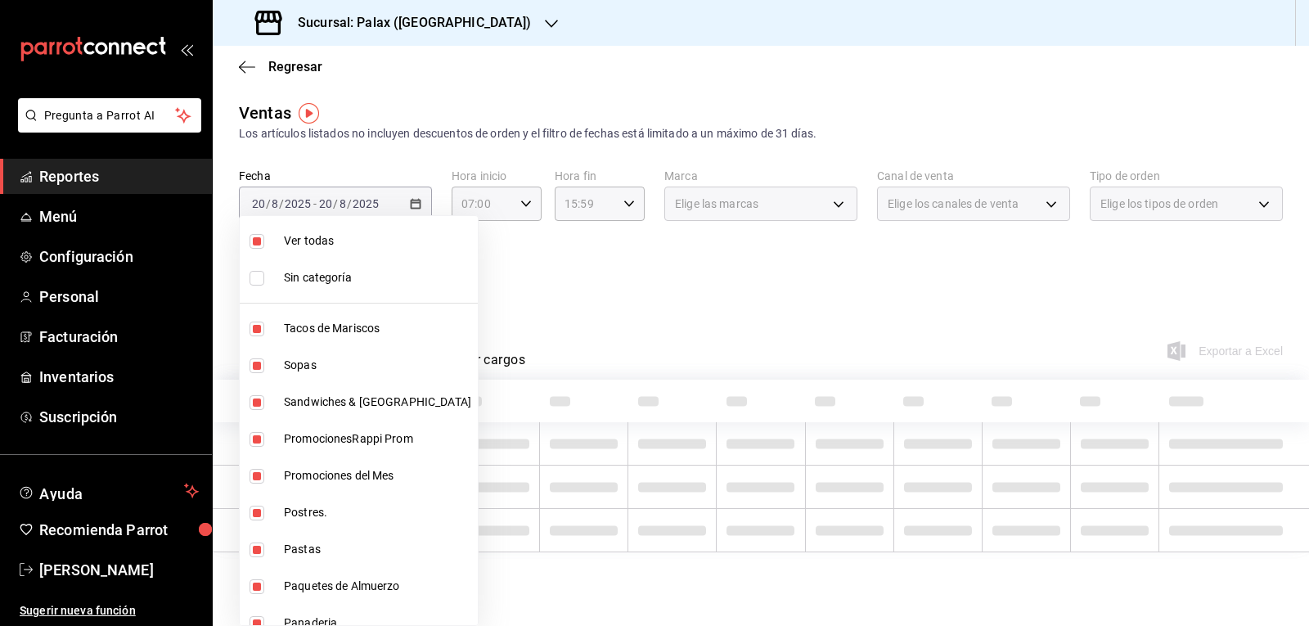
checkbox input "false"
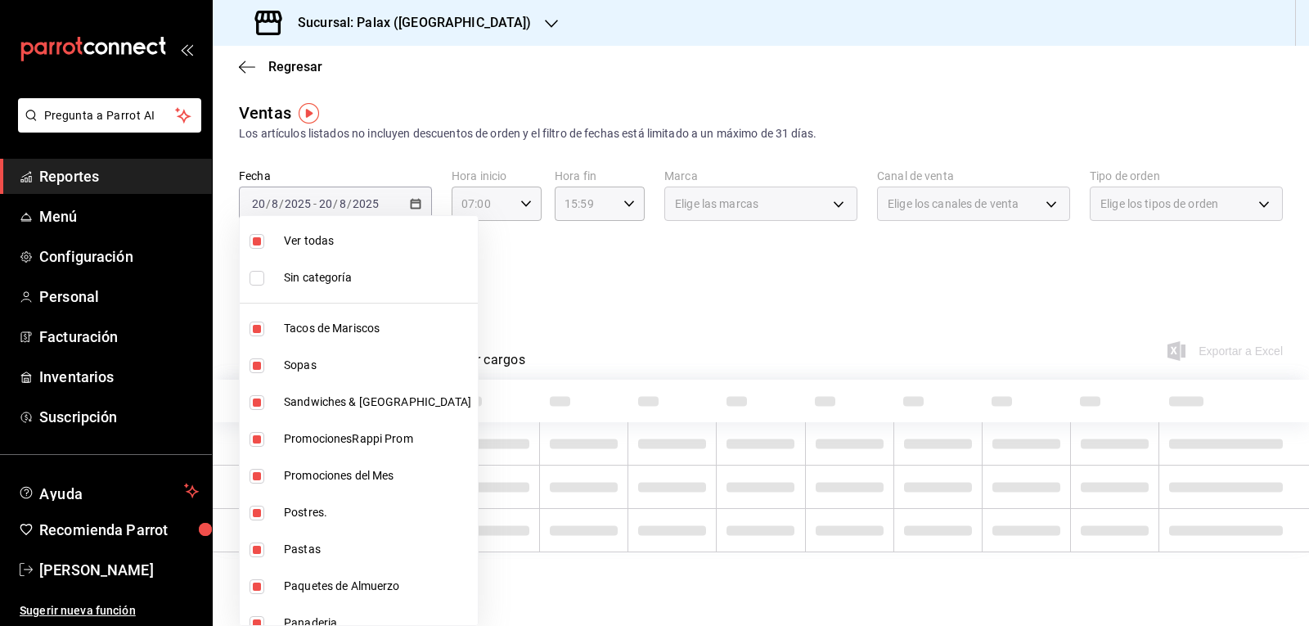
checkbox input "false"
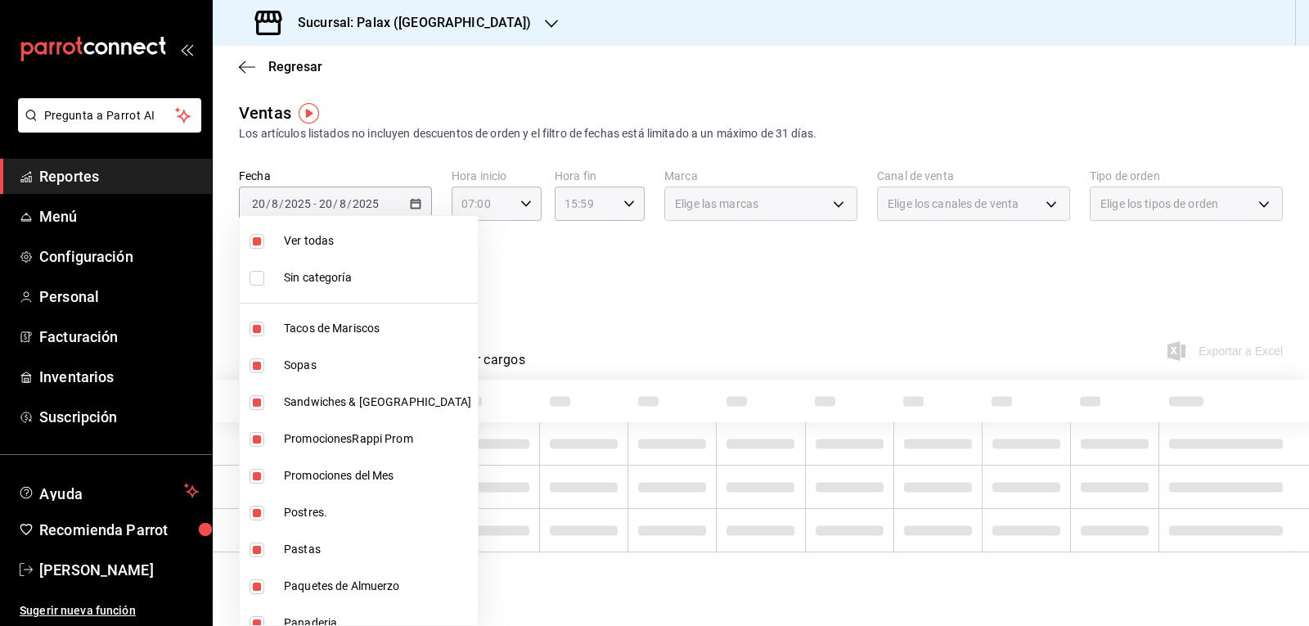
checkbox input "false"
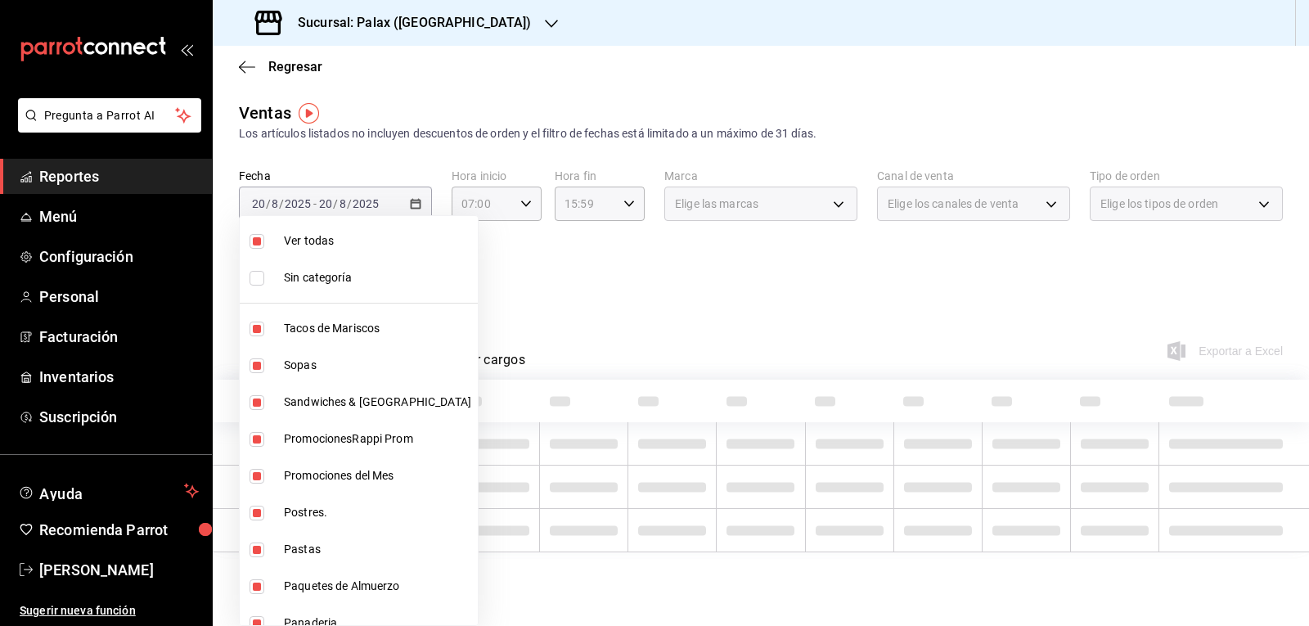
checkbox input "false"
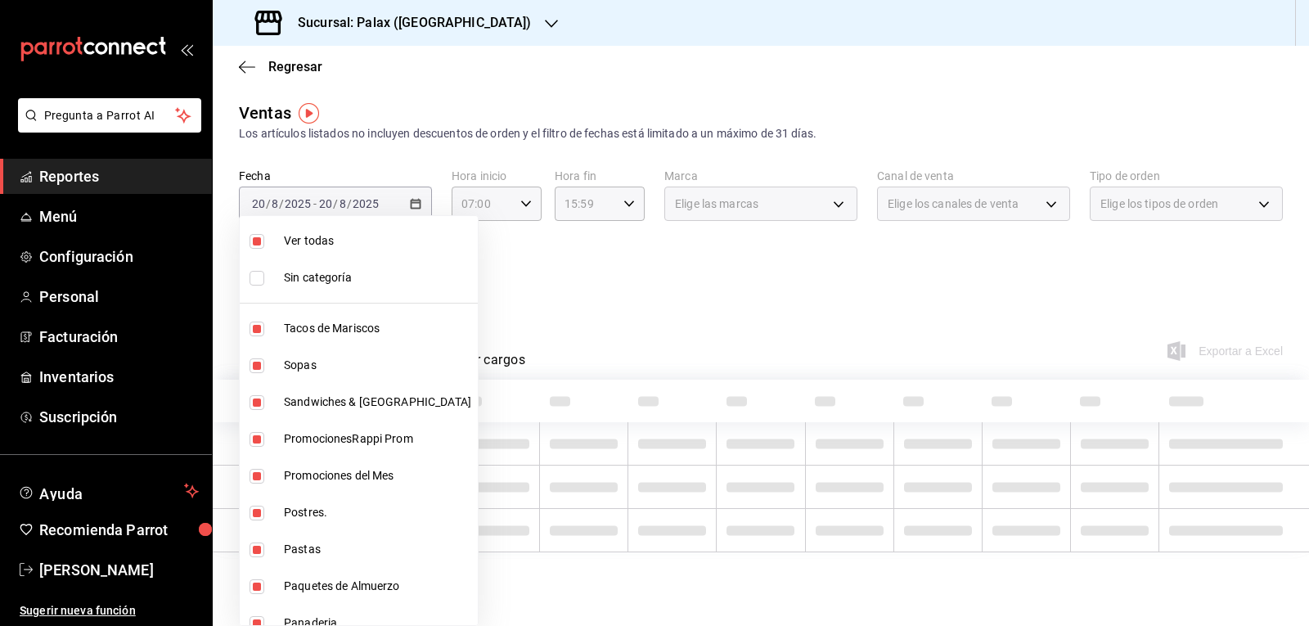
checkbox input "false"
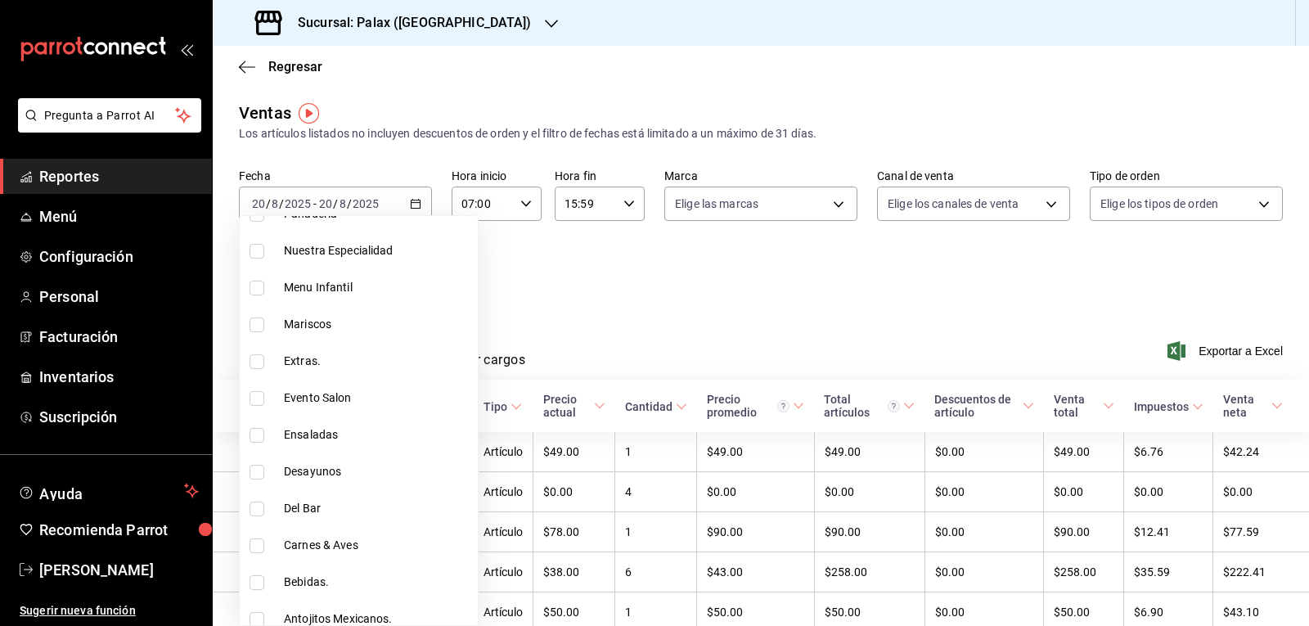
scroll to position [491, 0]
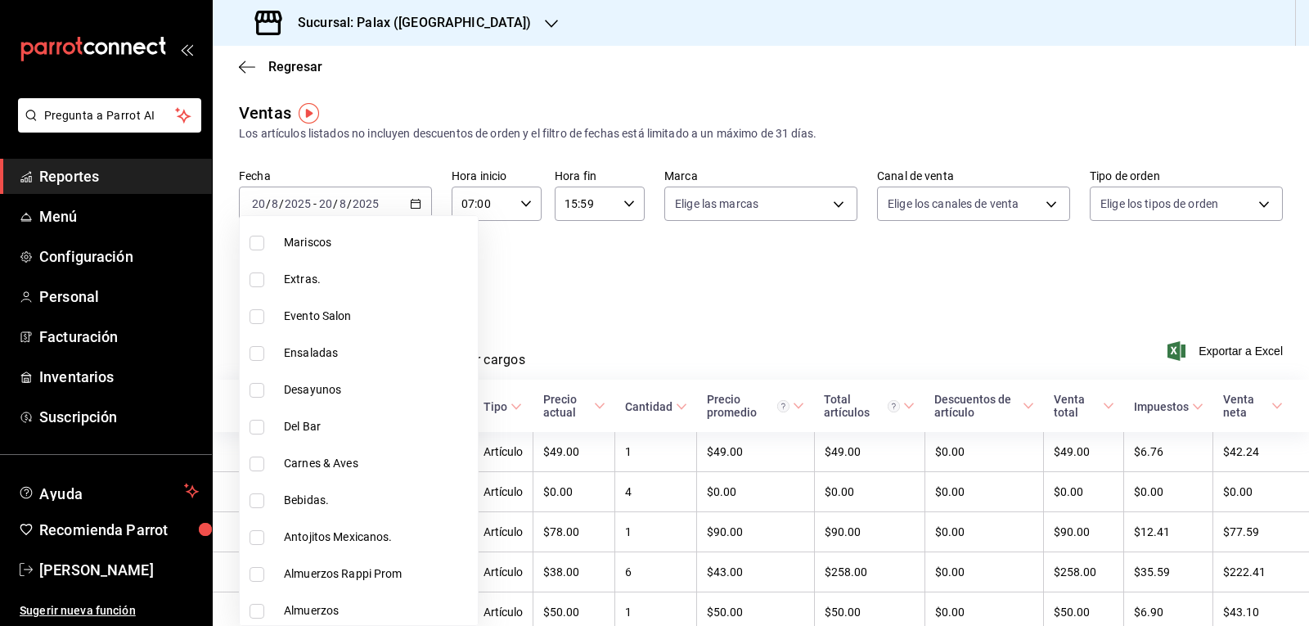
click at [291, 429] on span "Del Bar" at bounding box center [377, 426] width 187 height 17
type input "e5fa14e2-c7bb-4afd-b0cf-6d1a2447c4a1"
checkbox input "true"
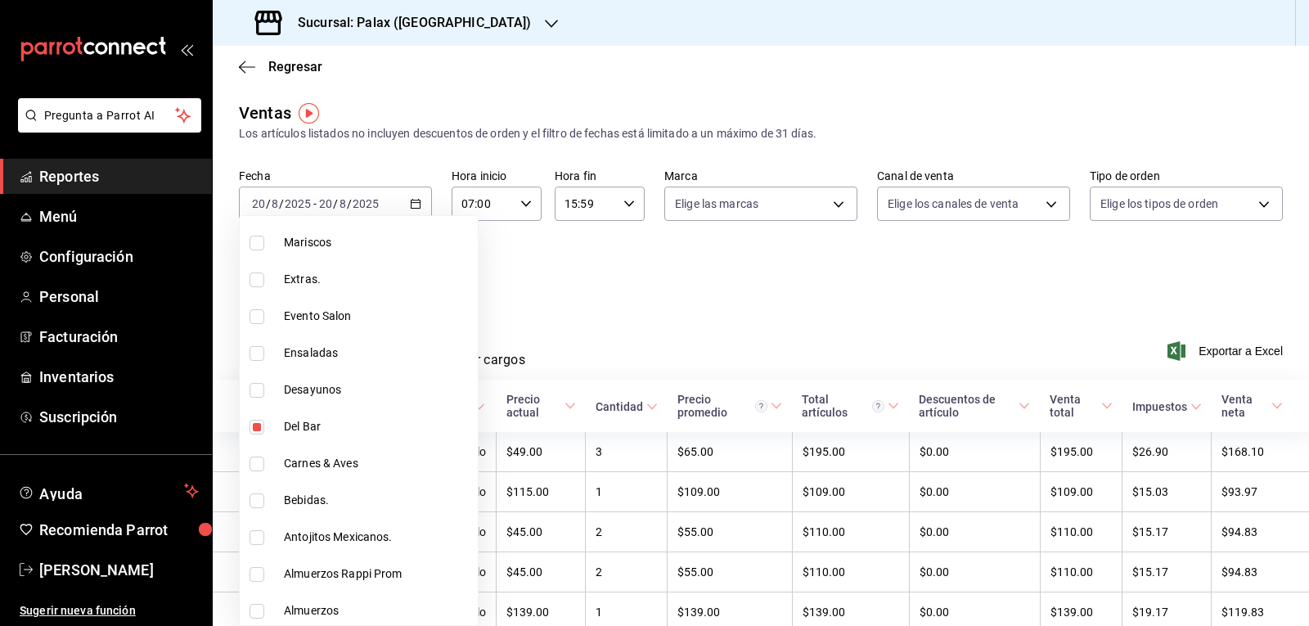
click at [318, 494] on span "Bebidas." at bounding box center [377, 500] width 187 height 17
type input "e5fa14e2-c7bb-4afd-b0cf-6d1a2447c4a1,4b82141e-e12f-4992-9202-ab169af21a46"
checkbox input "true"
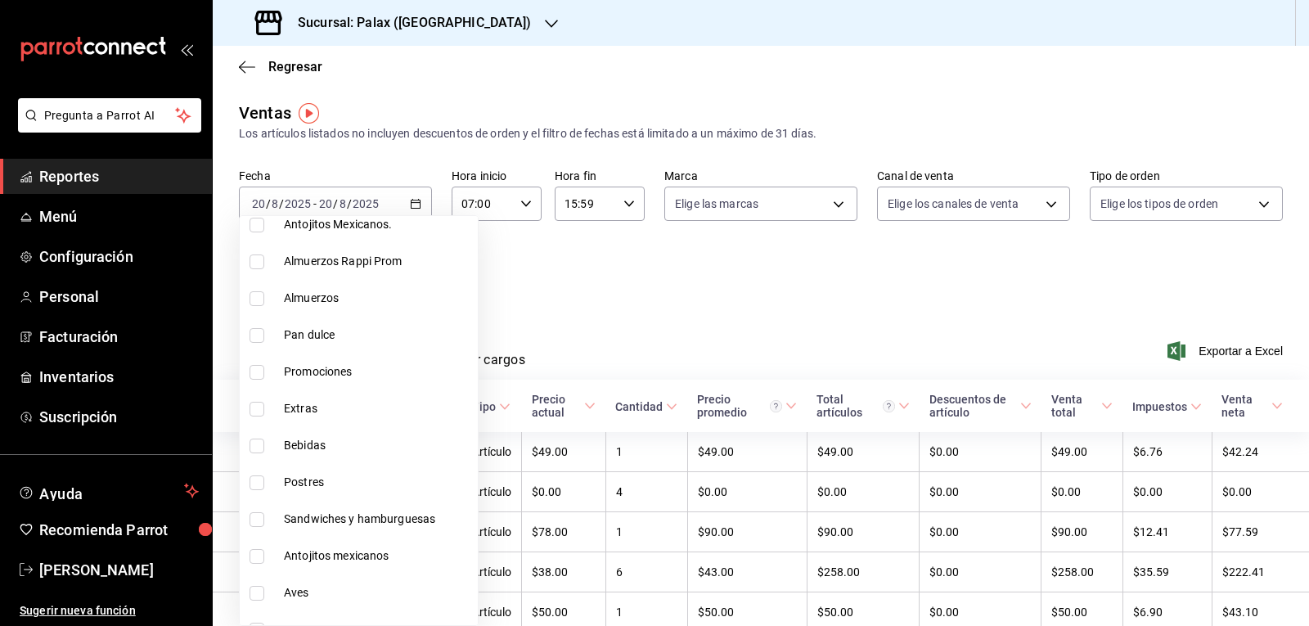
scroll to position [818, 0]
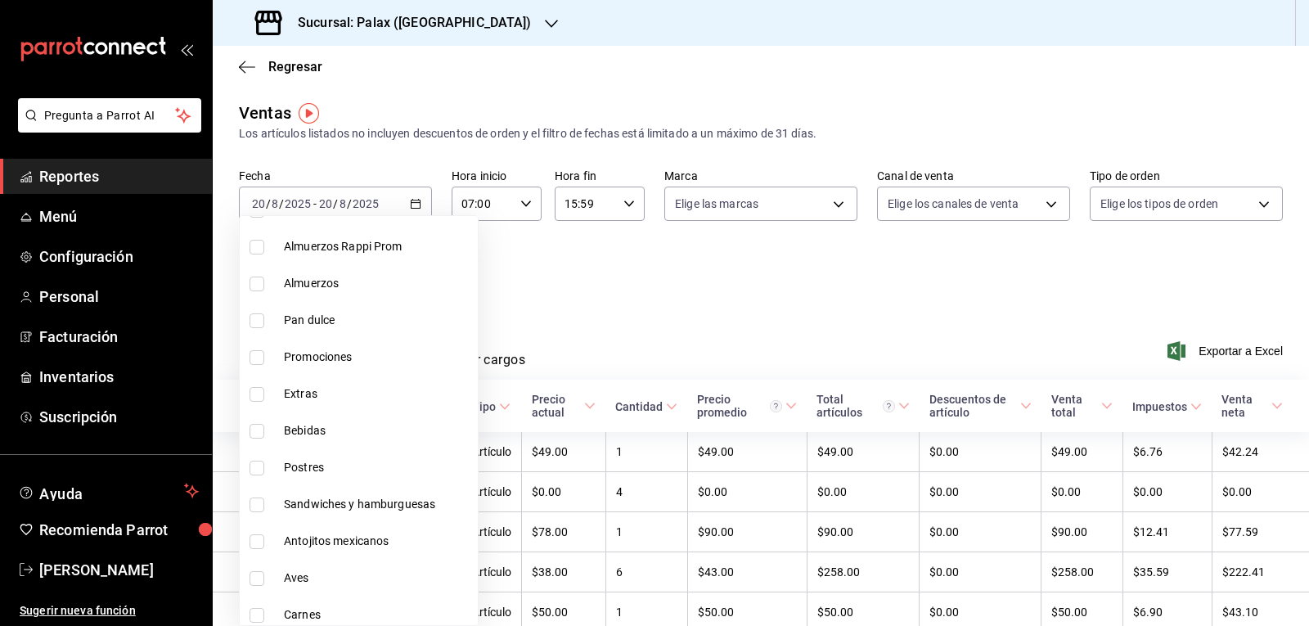
click at [318, 426] on span "Bebidas" at bounding box center [377, 430] width 187 height 17
type input "e5fa14e2-c7bb-4afd-b0cf-6d1a2447c4a1,4b82141e-e12f-4992-9202-ab169af21a46,298ad…"
checkbox input "true"
click at [618, 340] on div at bounding box center [654, 313] width 1309 height 626
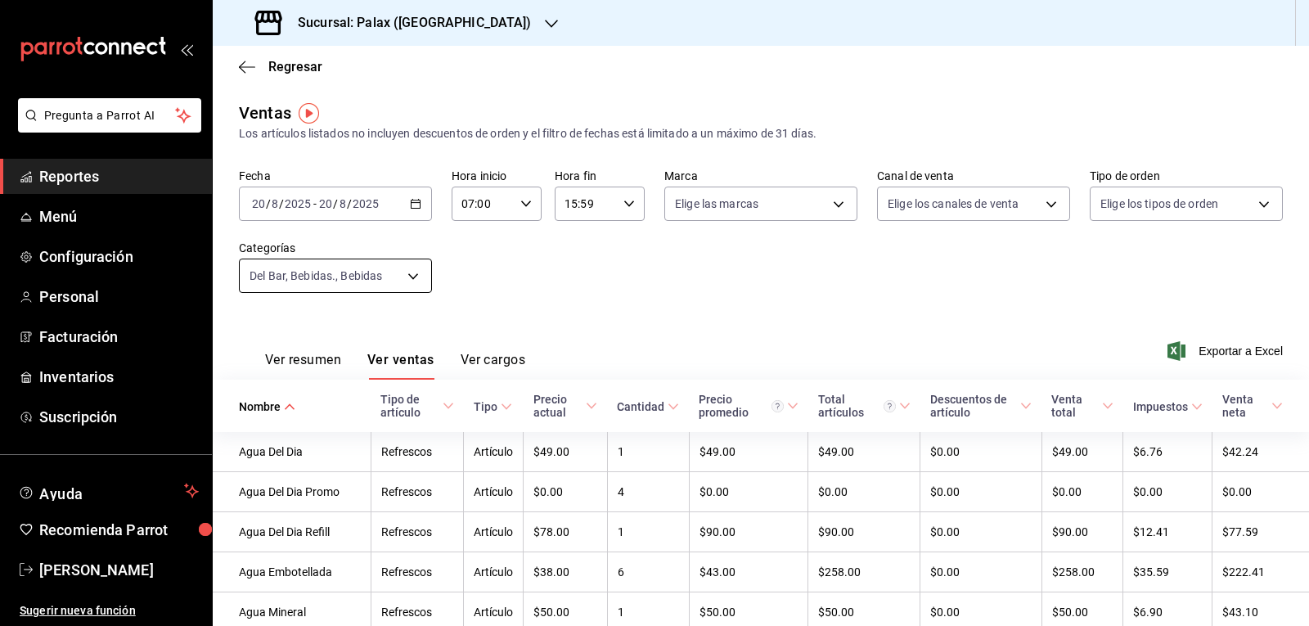
click at [388, 270] on body "Pregunta a Parrot AI Reportes Menú Configuración Personal Facturación Inventari…" at bounding box center [654, 313] width 1309 height 626
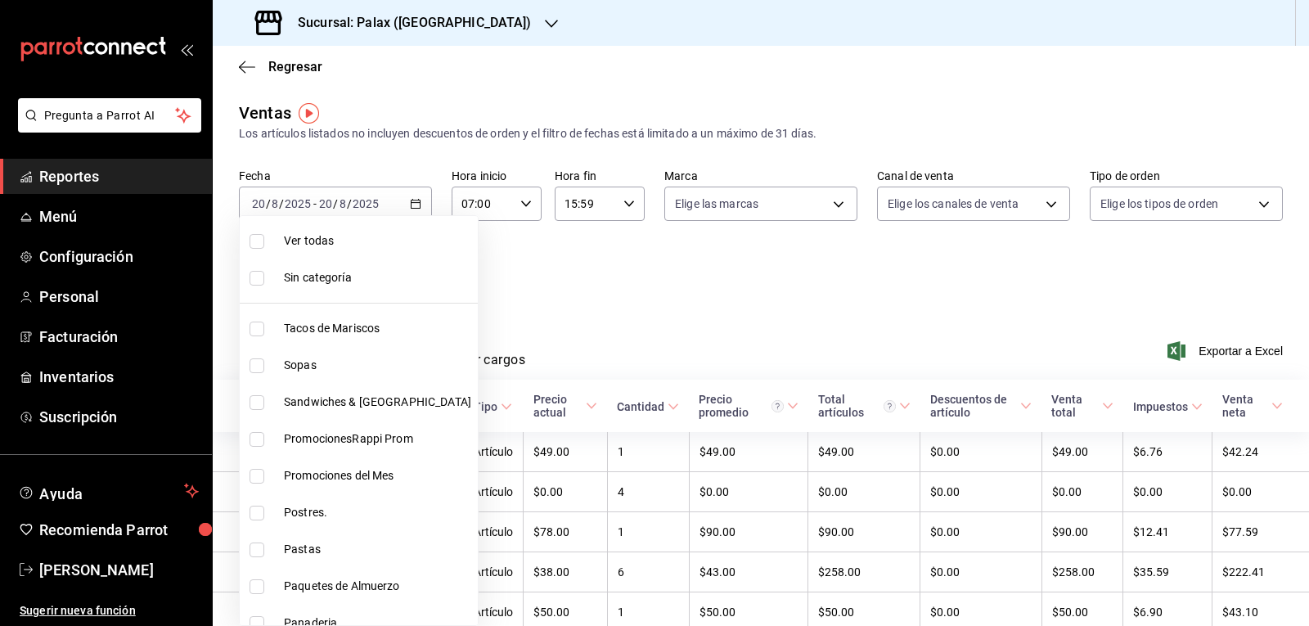
click at [317, 241] on span "Ver todas" at bounding box center [377, 240] width 187 height 17
type input "7fa229bc-c9d3-4dba-9758-ee0117d8b32c,874e04fd-13f0-4277-bc95-ee84bfec7f9b,7d801…"
checkbox input "true"
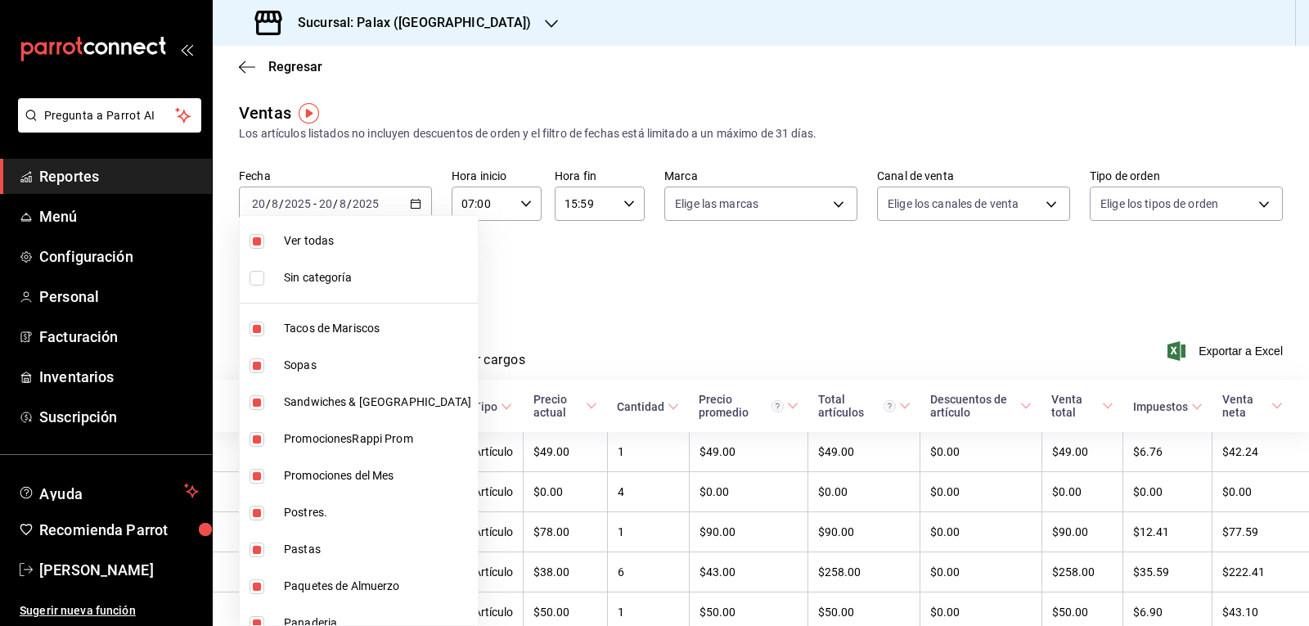
checkbox input "true"
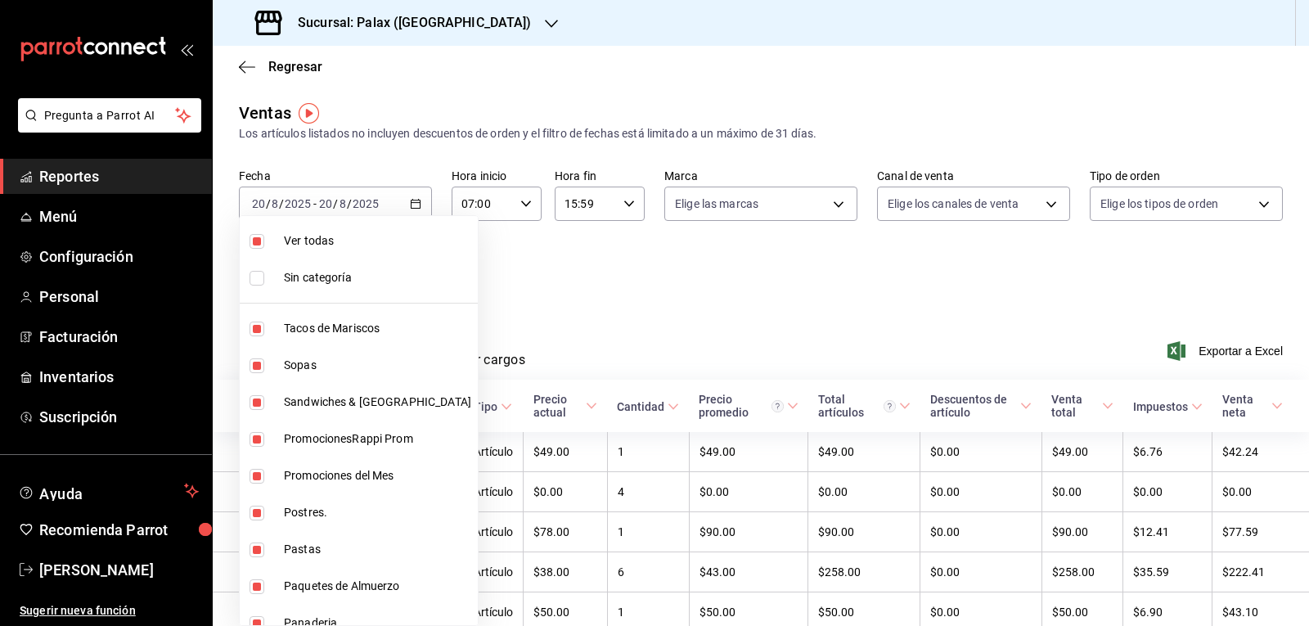
checkbox input "true"
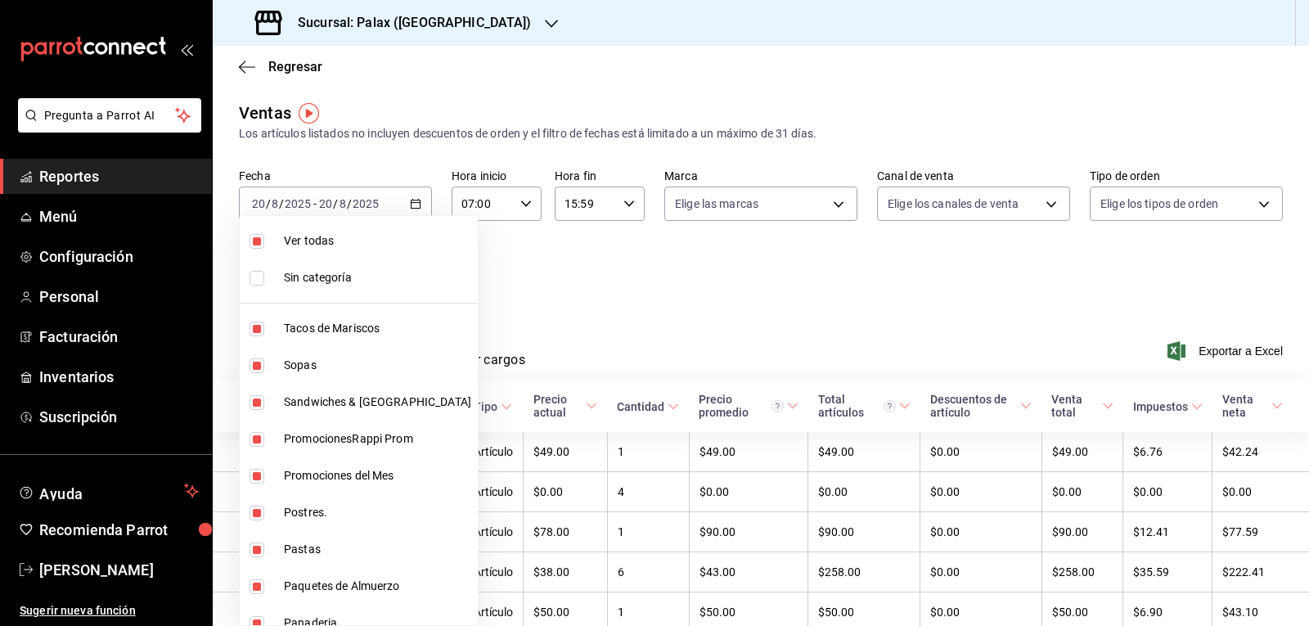
checkbox input "true"
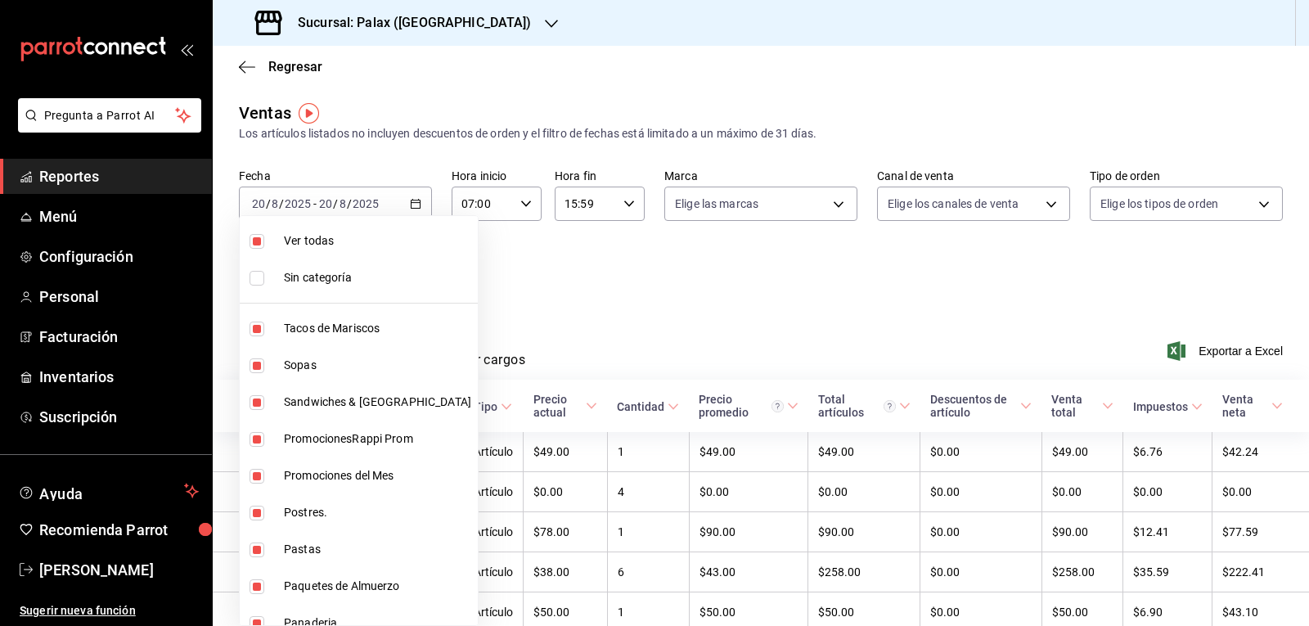
checkbox input "true"
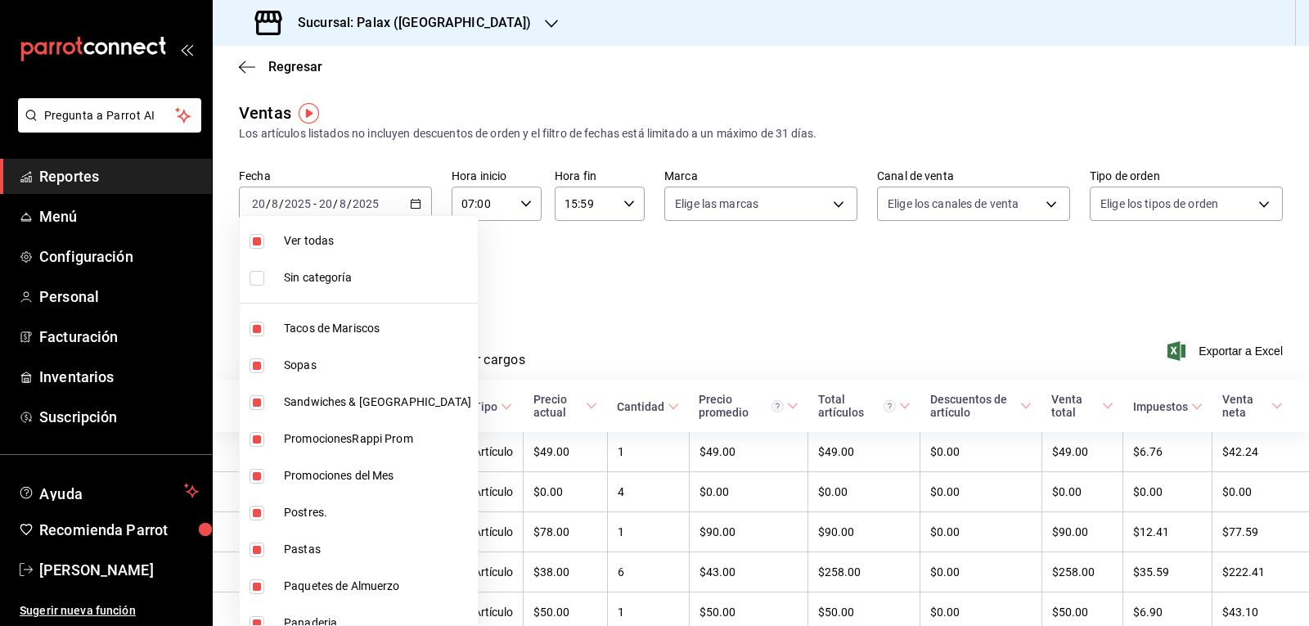
checkbox input "true"
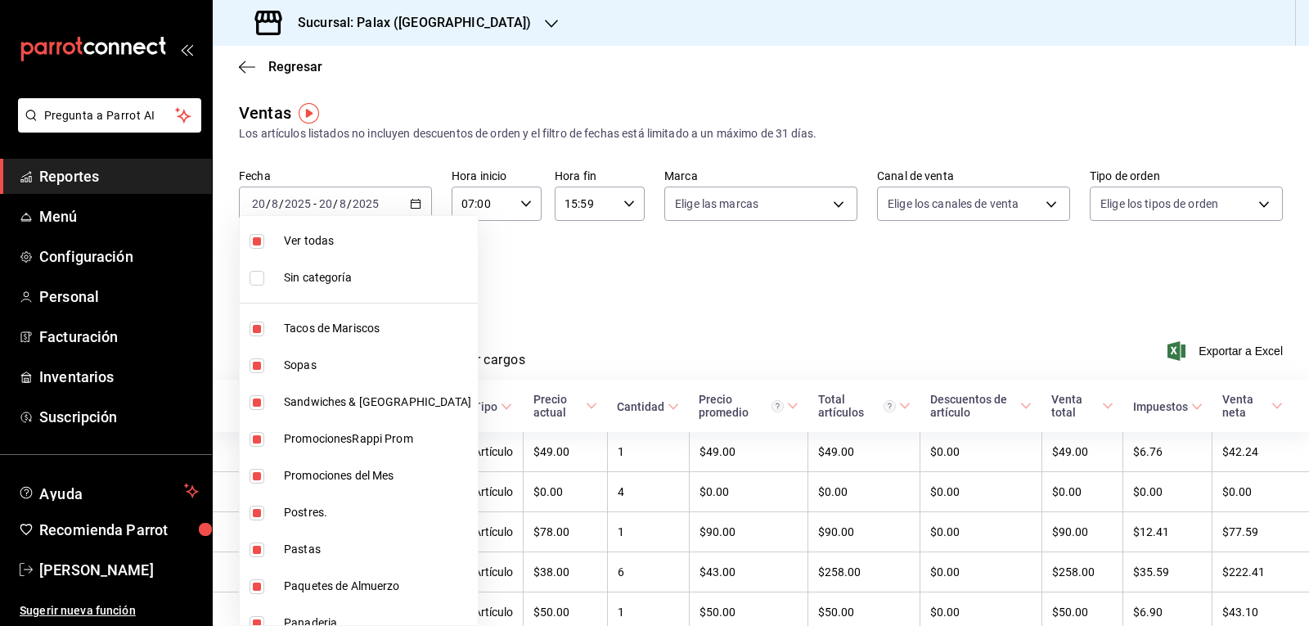
checkbox input "true"
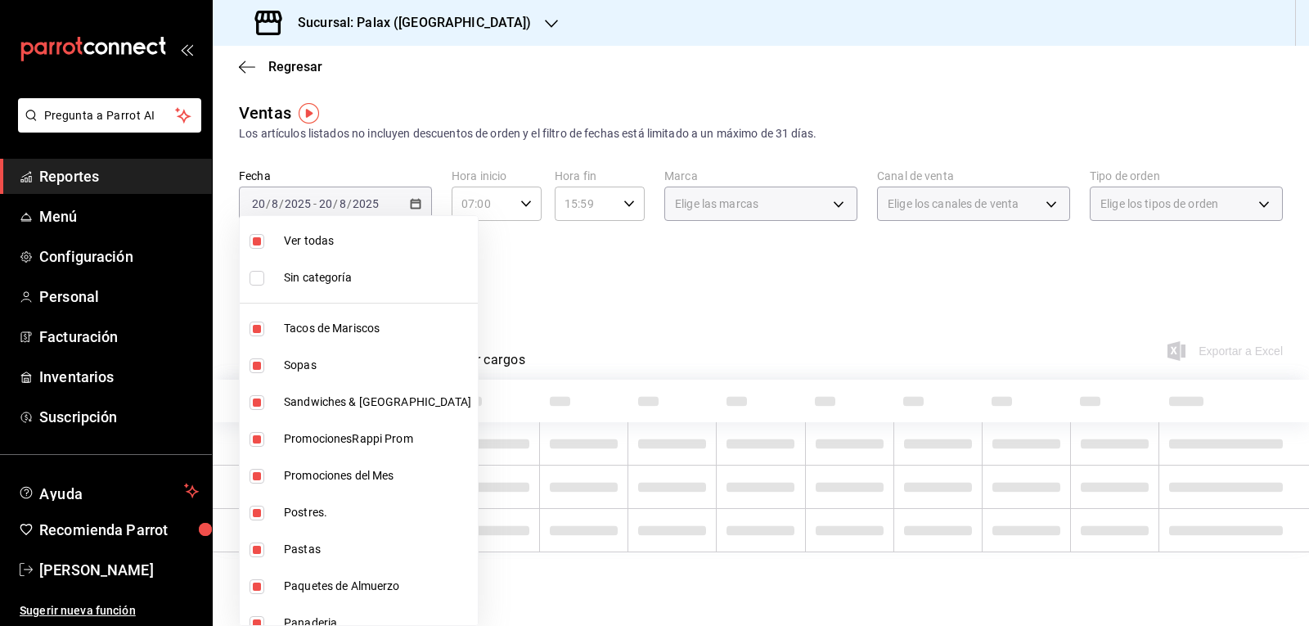
drag, startPoint x: 333, startPoint y: 277, endPoint x: 560, endPoint y: 312, distance: 229.9
click at [333, 281] on span "Sin categoría" at bounding box center [377, 277] width 187 height 17
click at [560, 312] on div at bounding box center [654, 313] width 1309 height 626
checkbox input "true"
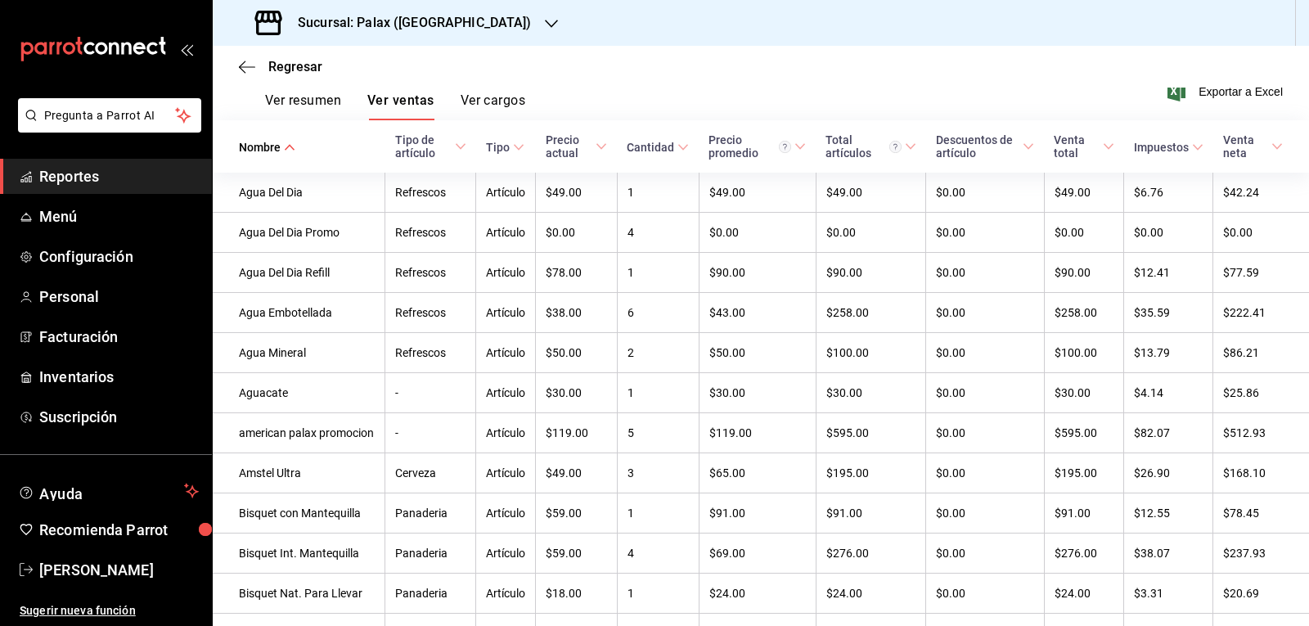
scroll to position [158, 0]
